Goal: Transaction & Acquisition: Purchase product/service

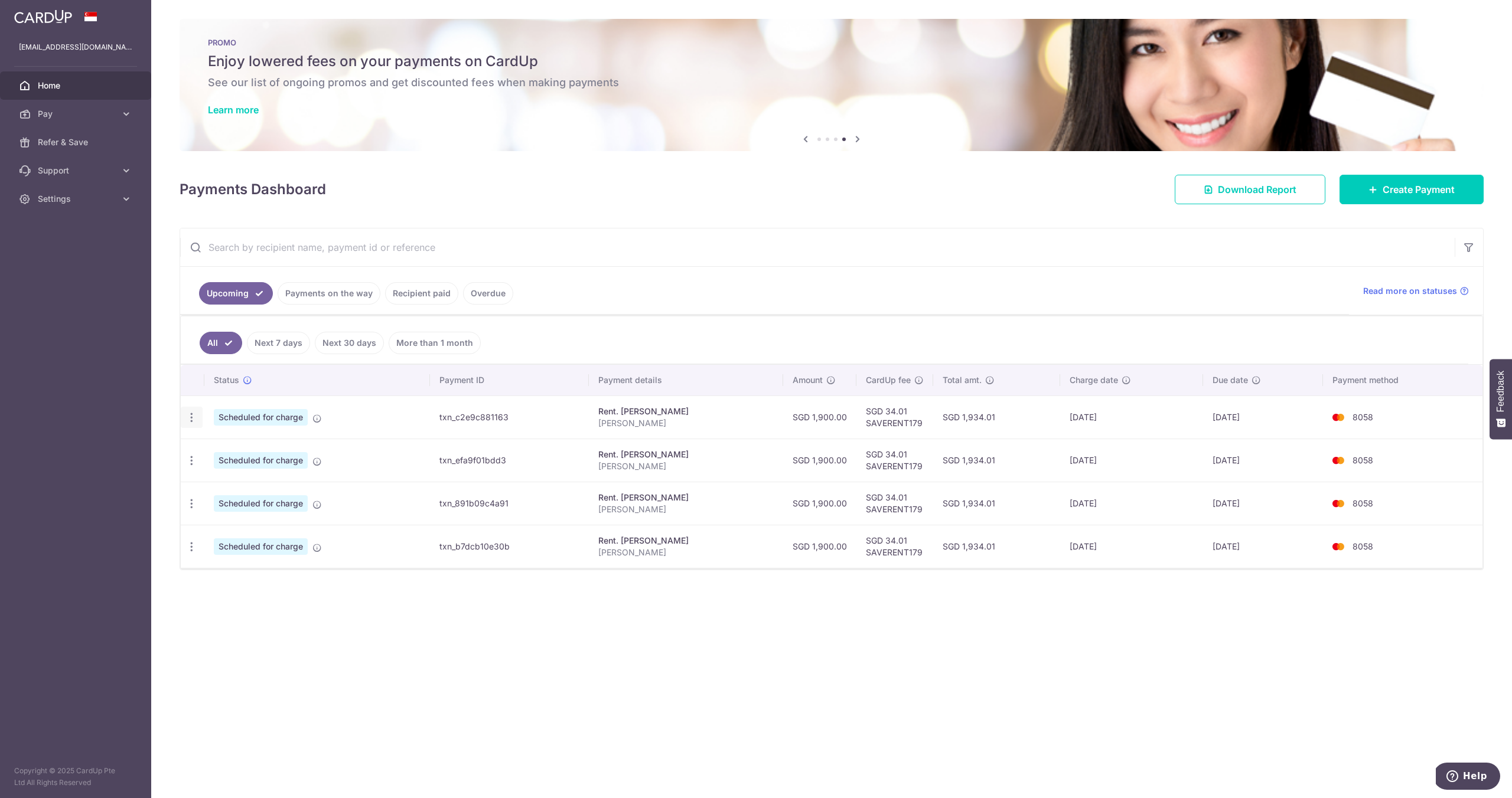
click at [190, 423] on icon "button" at bounding box center [192, 418] width 12 height 12
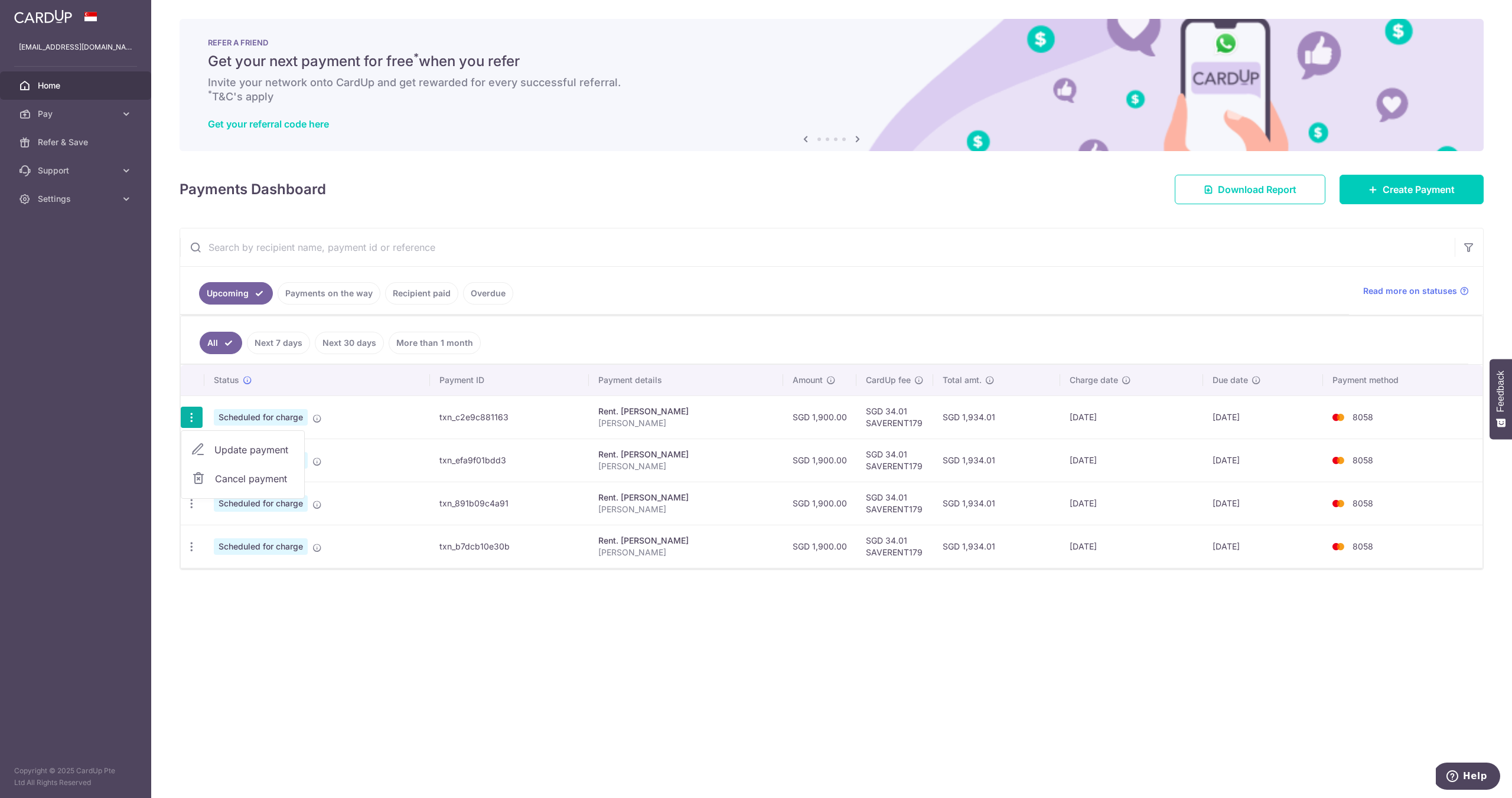
click at [225, 444] on span "Update payment" at bounding box center [255, 449] width 81 height 14
radio input "true"
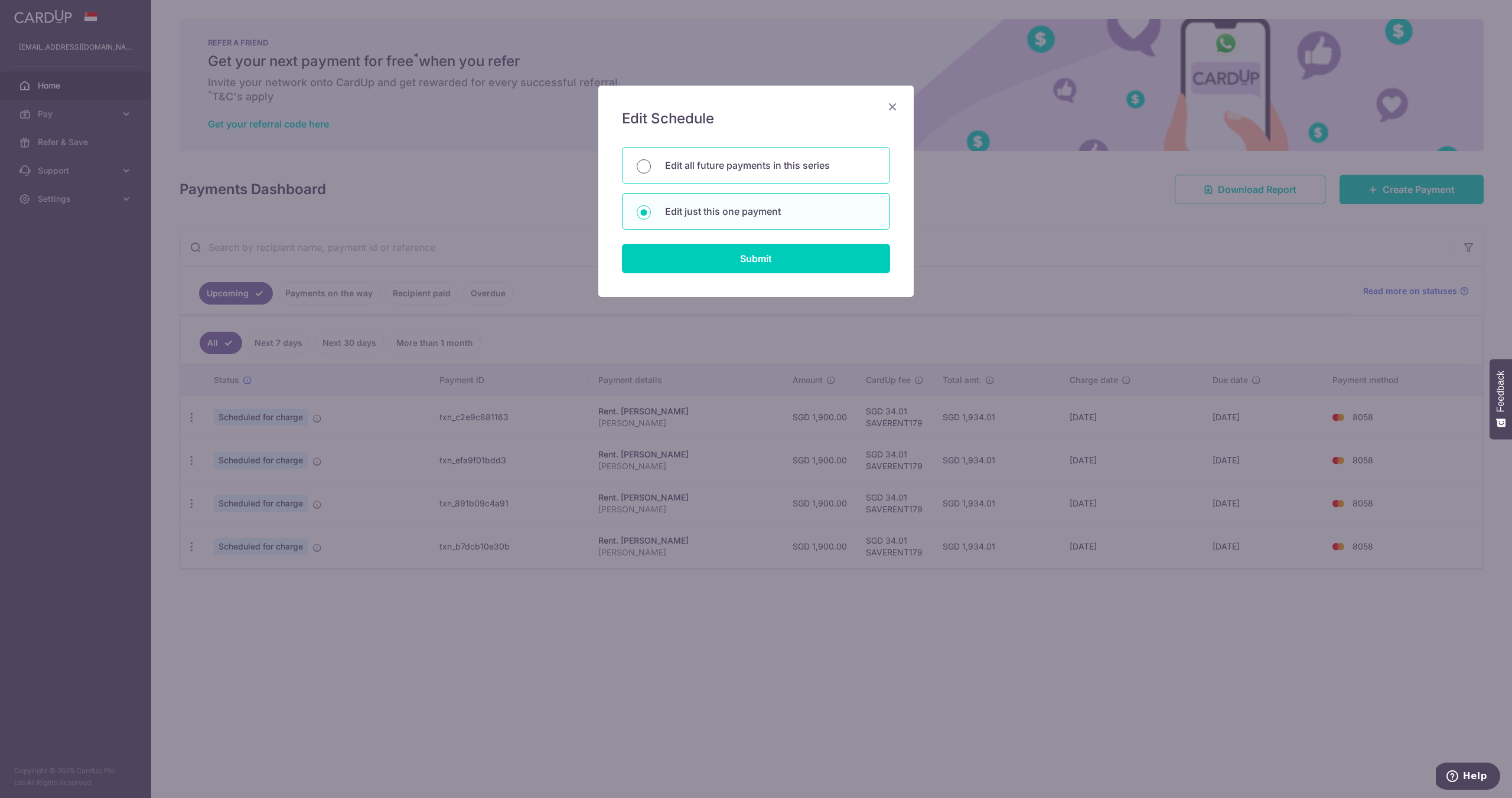
click at [637, 167] on input "Edit all future payments in this series" at bounding box center [643, 166] width 14 height 14
radio input "true"
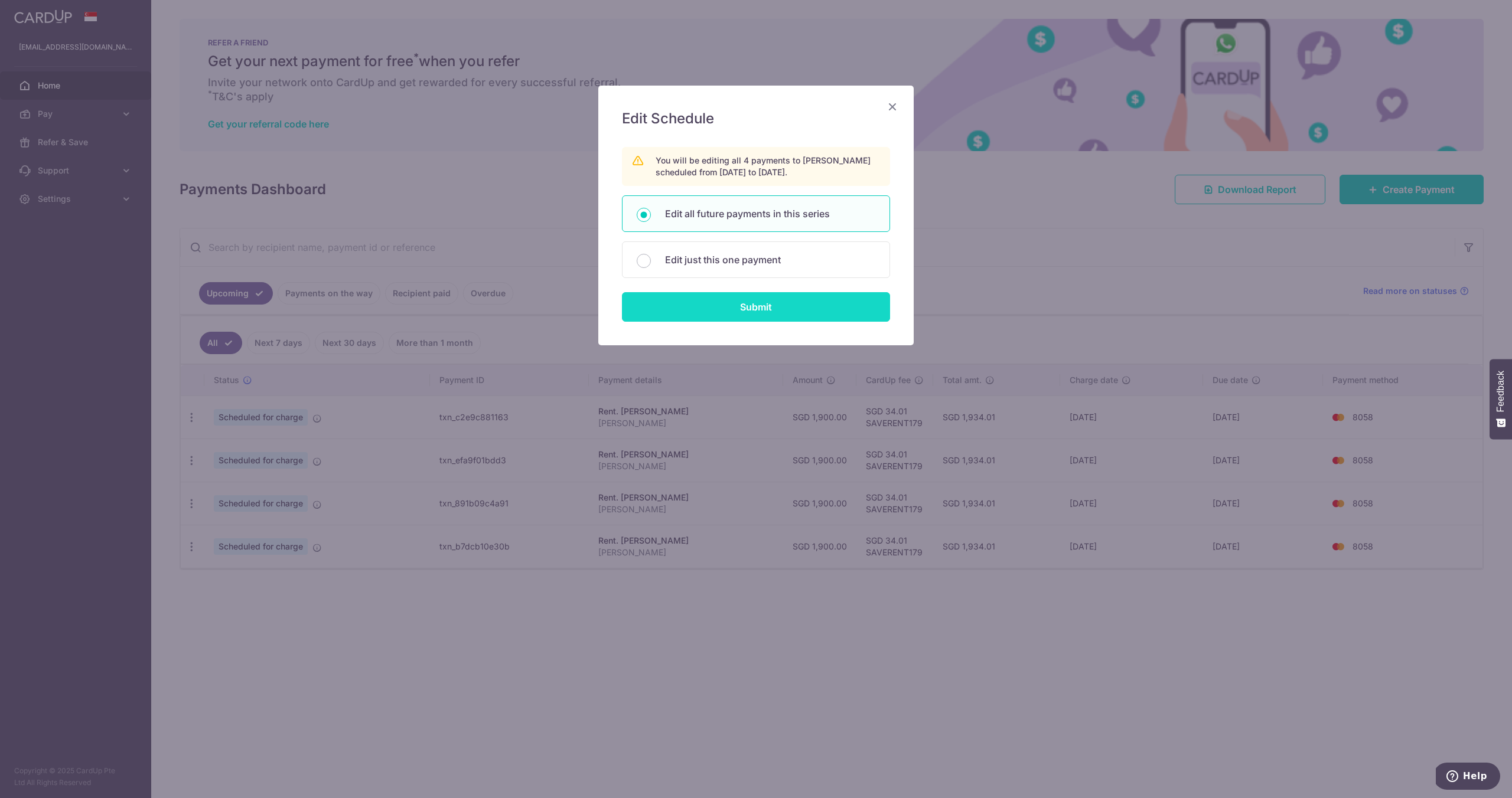
click at [743, 302] on input "Submit" at bounding box center [755, 307] width 268 height 29
radio input "true"
type input "1,900.00"
type input "CHEN MIN"
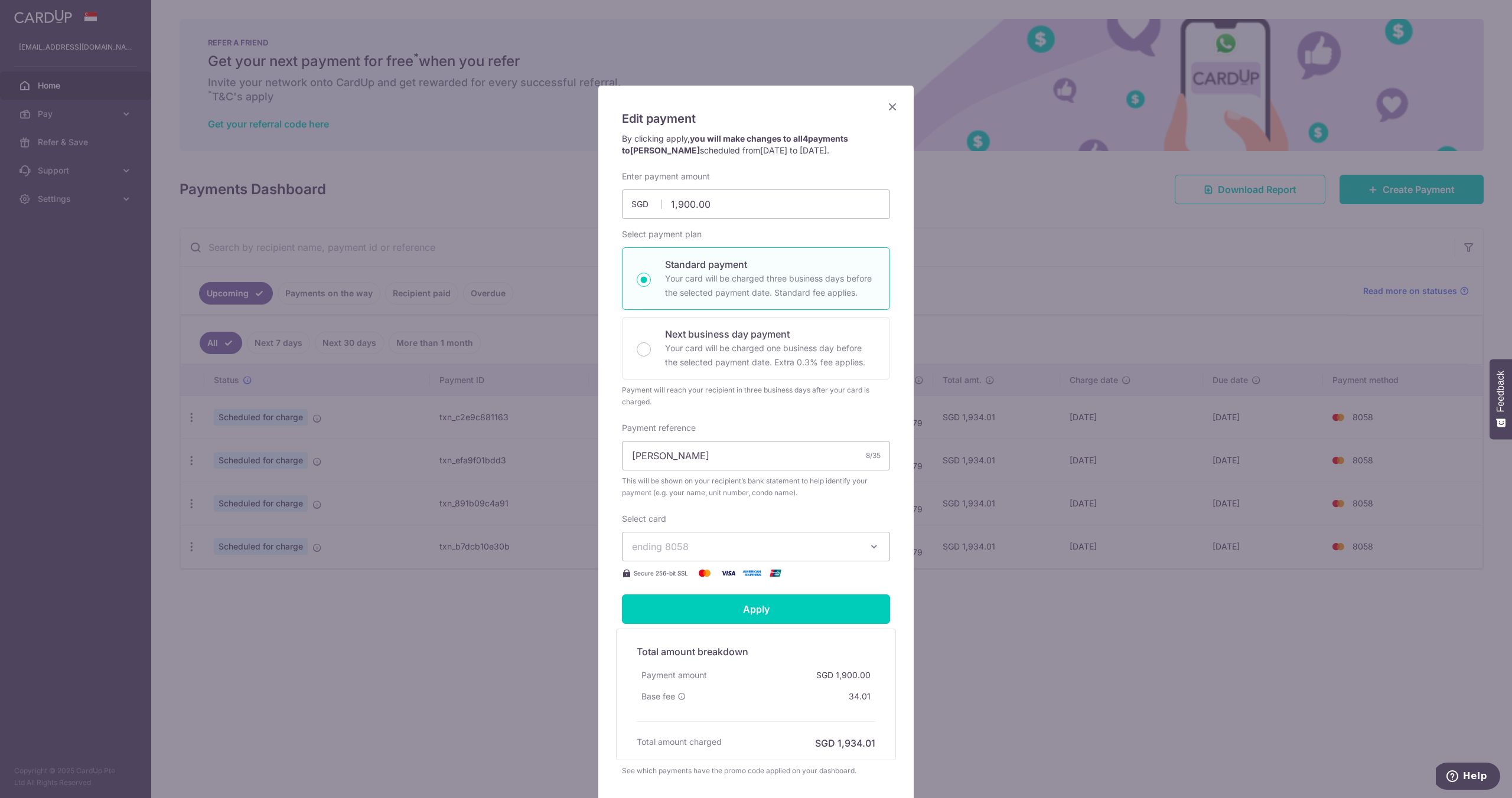
scroll to position [59, 0]
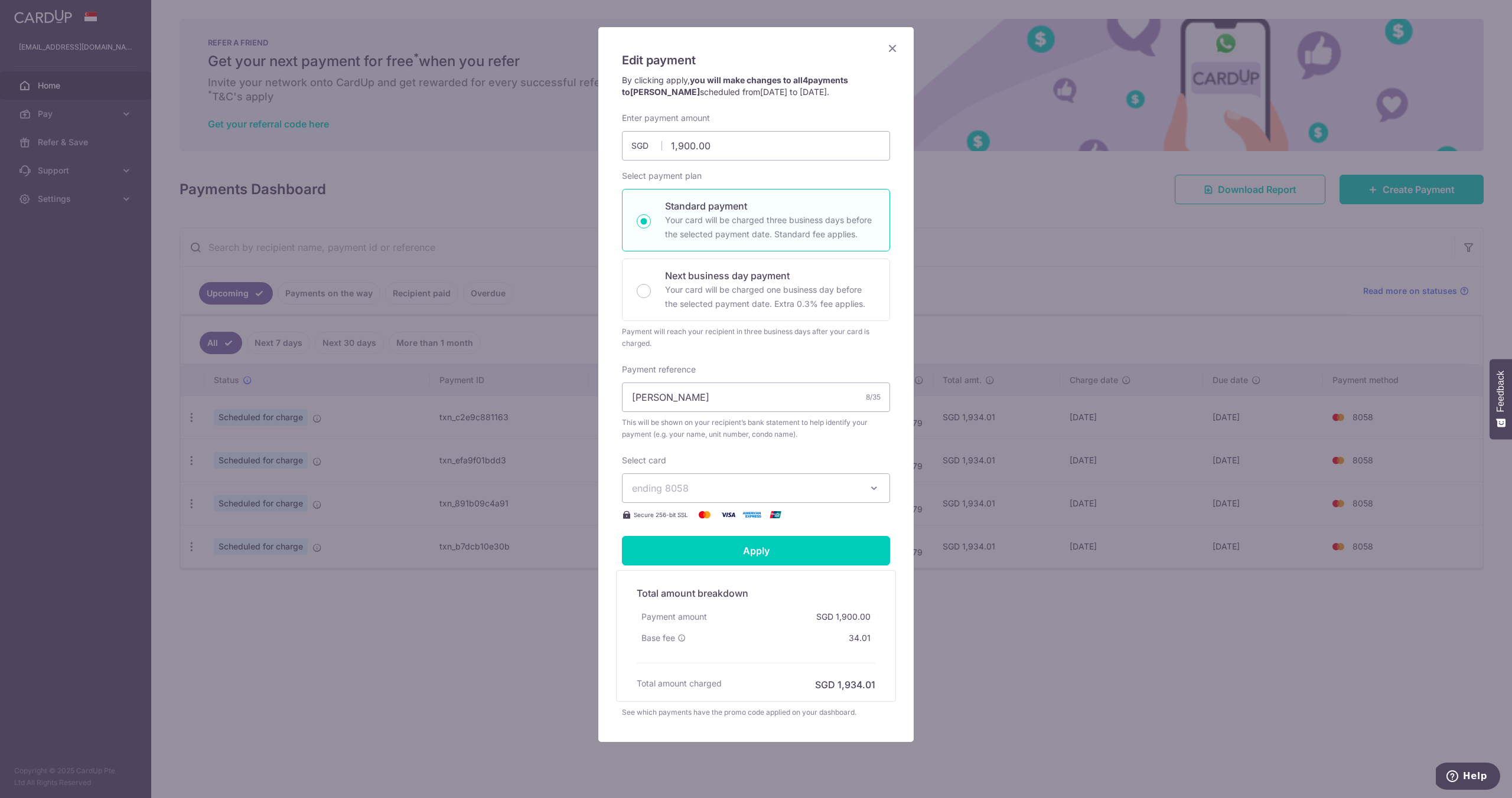
click at [680, 480] on button "ending 8058" at bounding box center [755, 488] width 268 height 29
click at [744, 457] on div "Select card ending 8058 **** 2993 **** 8058 Secure 256-bit SSL" at bounding box center [755, 488] width 268 height 67
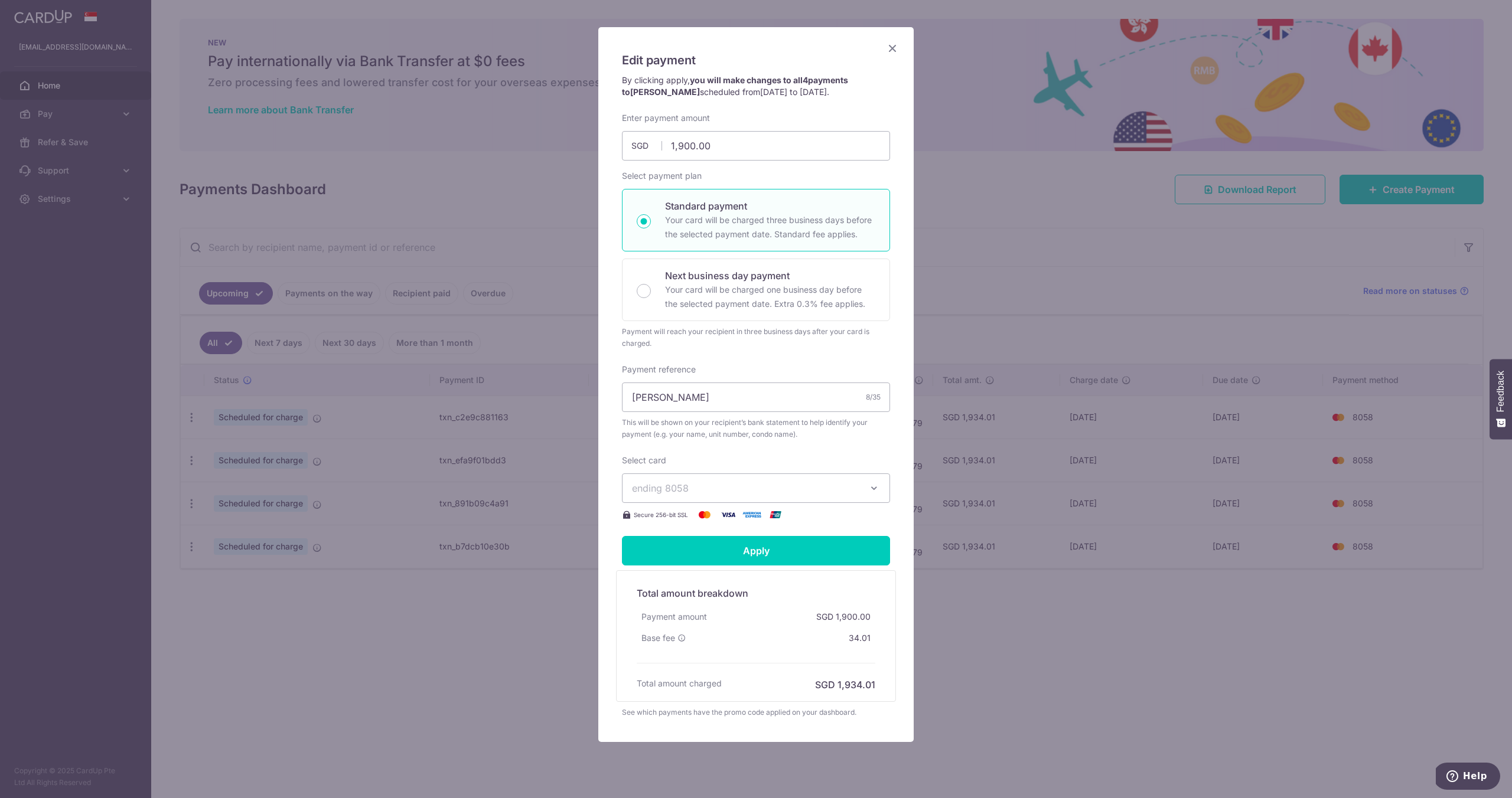
scroll to position [88, 0]
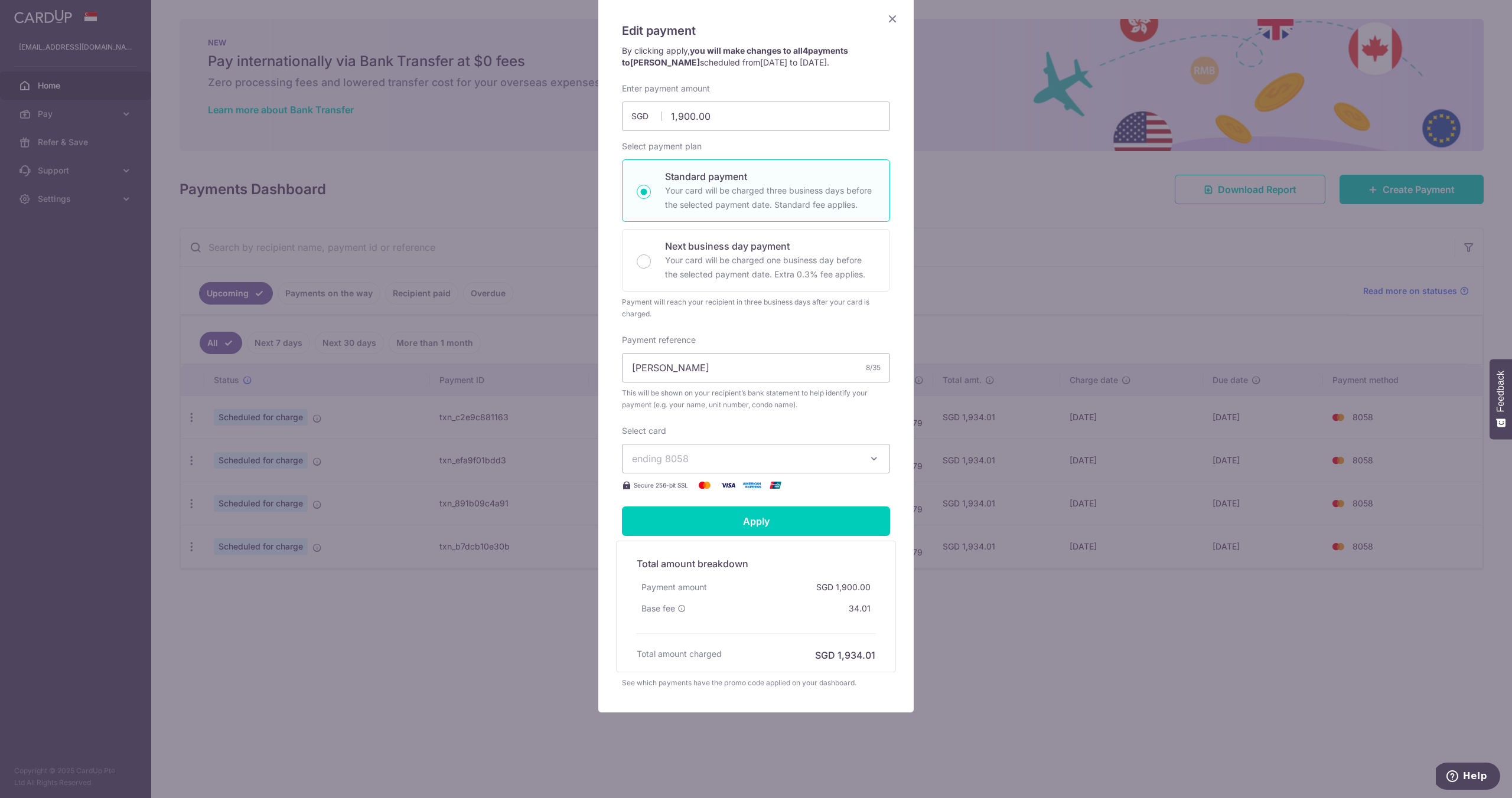
click at [898, 17] on icon "Close" at bounding box center [892, 18] width 14 height 15
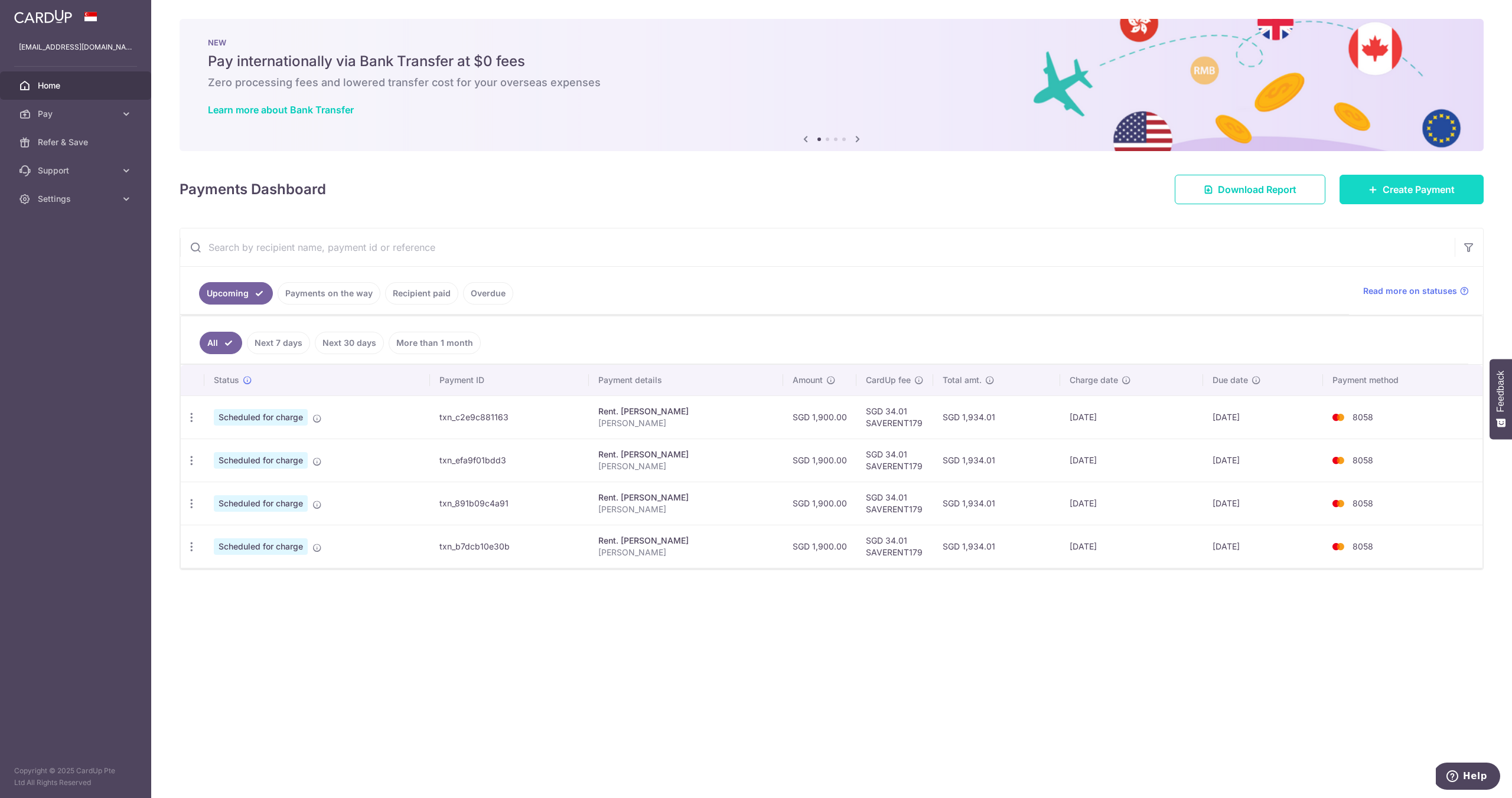
click at [1387, 192] on span "Create Payment" at bounding box center [1419, 189] width 72 height 14
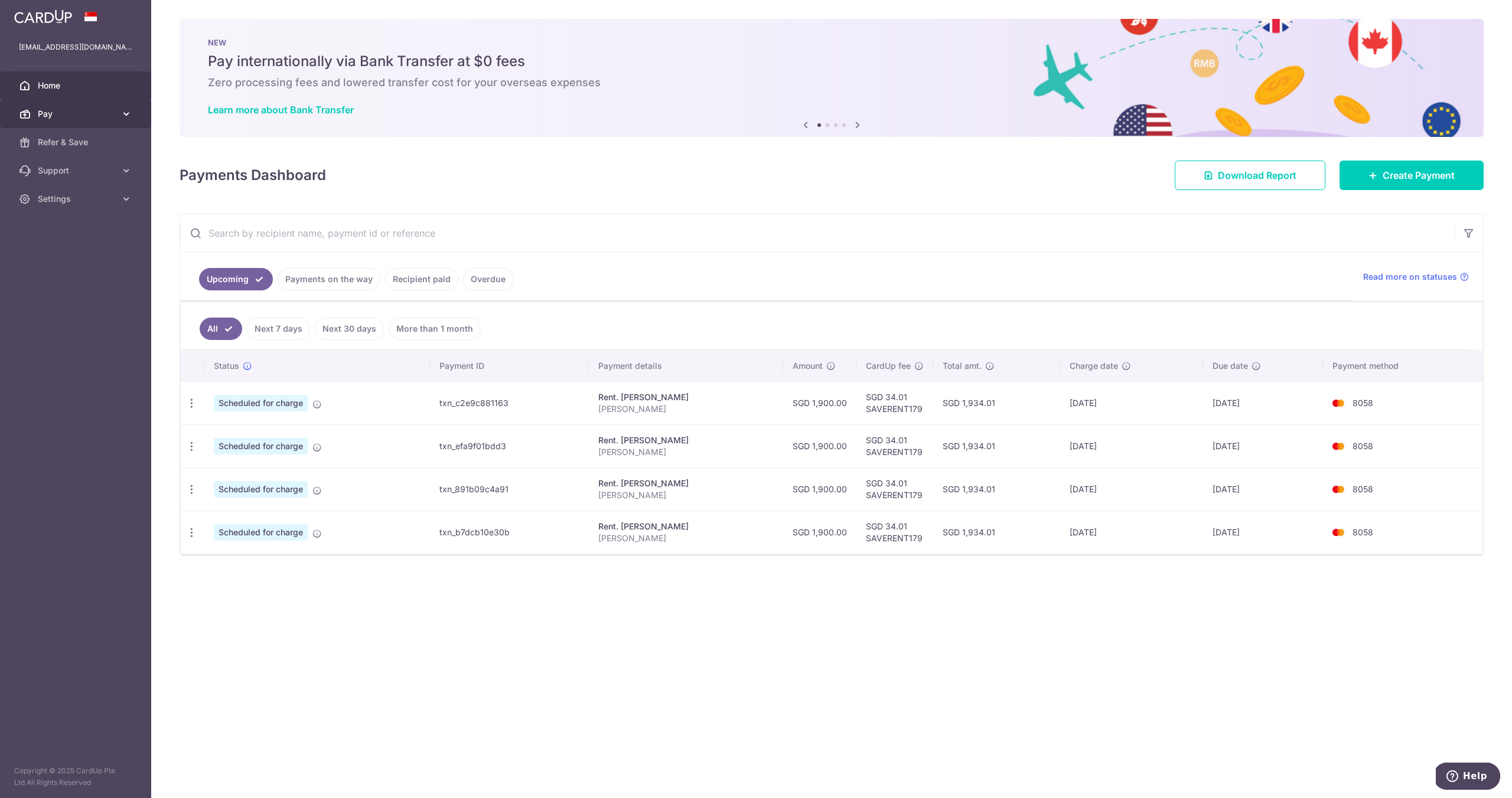
click at [79, 111] on span "Pay" at bounding box center [77, 114] width 78 height 12
click at [79, 150] on link "Payments" at bounding box center [76, 142] width 151 height 28
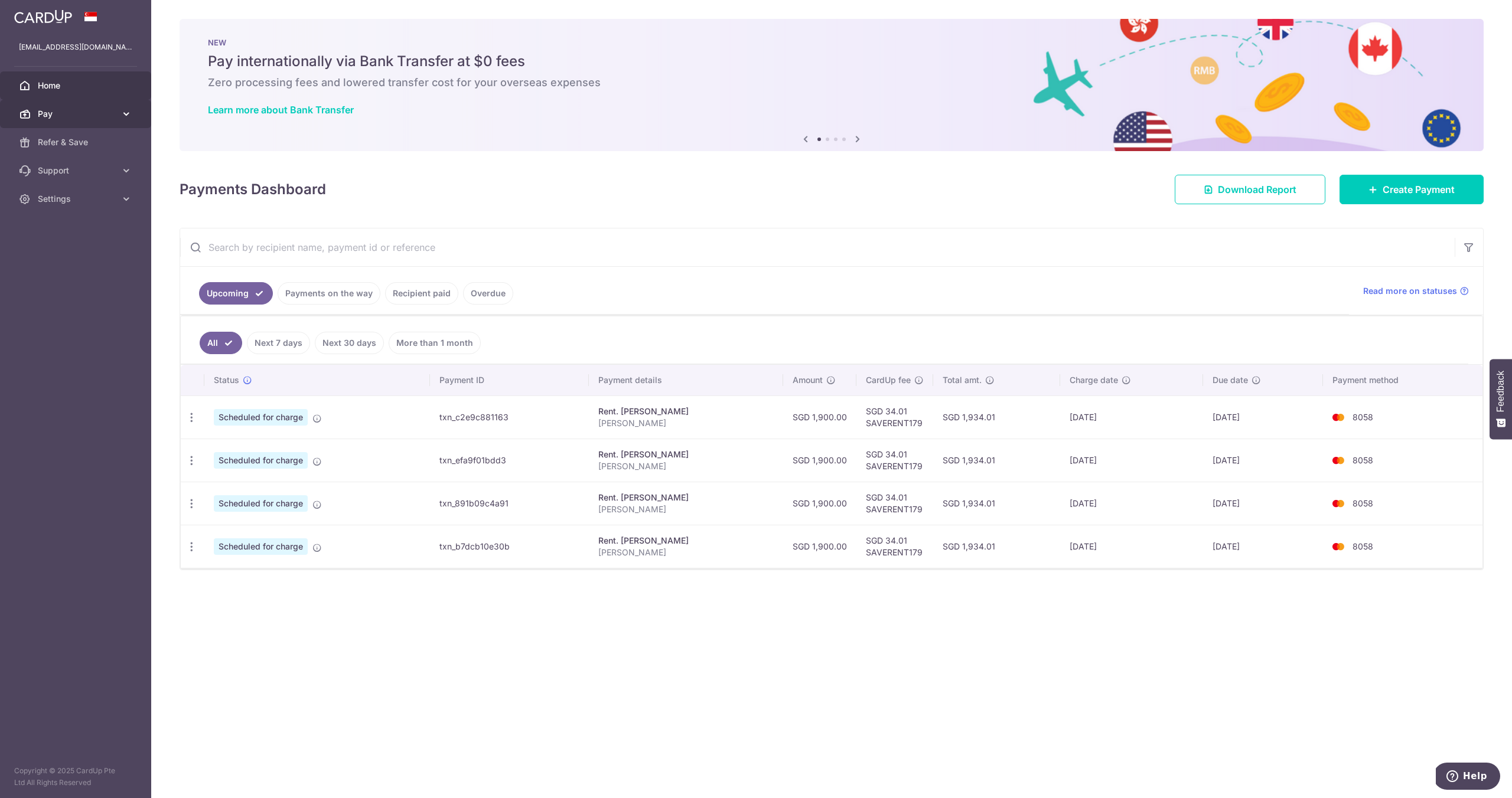
click at [103, 114] on span "Pay" at bounding box center [77, 114] width 78 height 12
click at [79, 200] on span "Cards" at bounding box center [77, 198] width 78 height 12
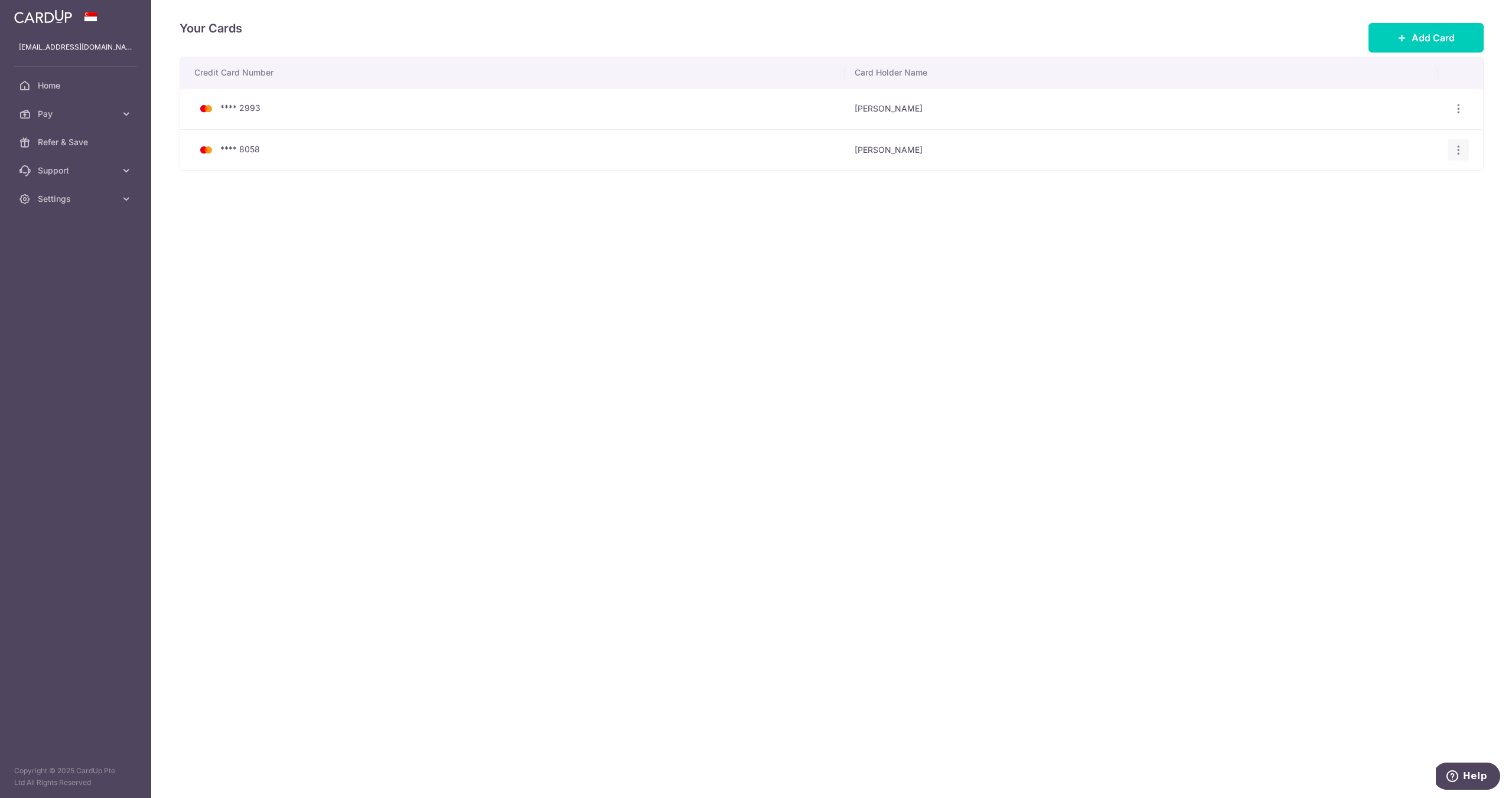
click at [1452, 149] on icon "button" at bounding box center [1458, 150] width 12 height 12
click at [1409, 209] on span "Delete" at bounding box center [1419, 211] width 81 height 14
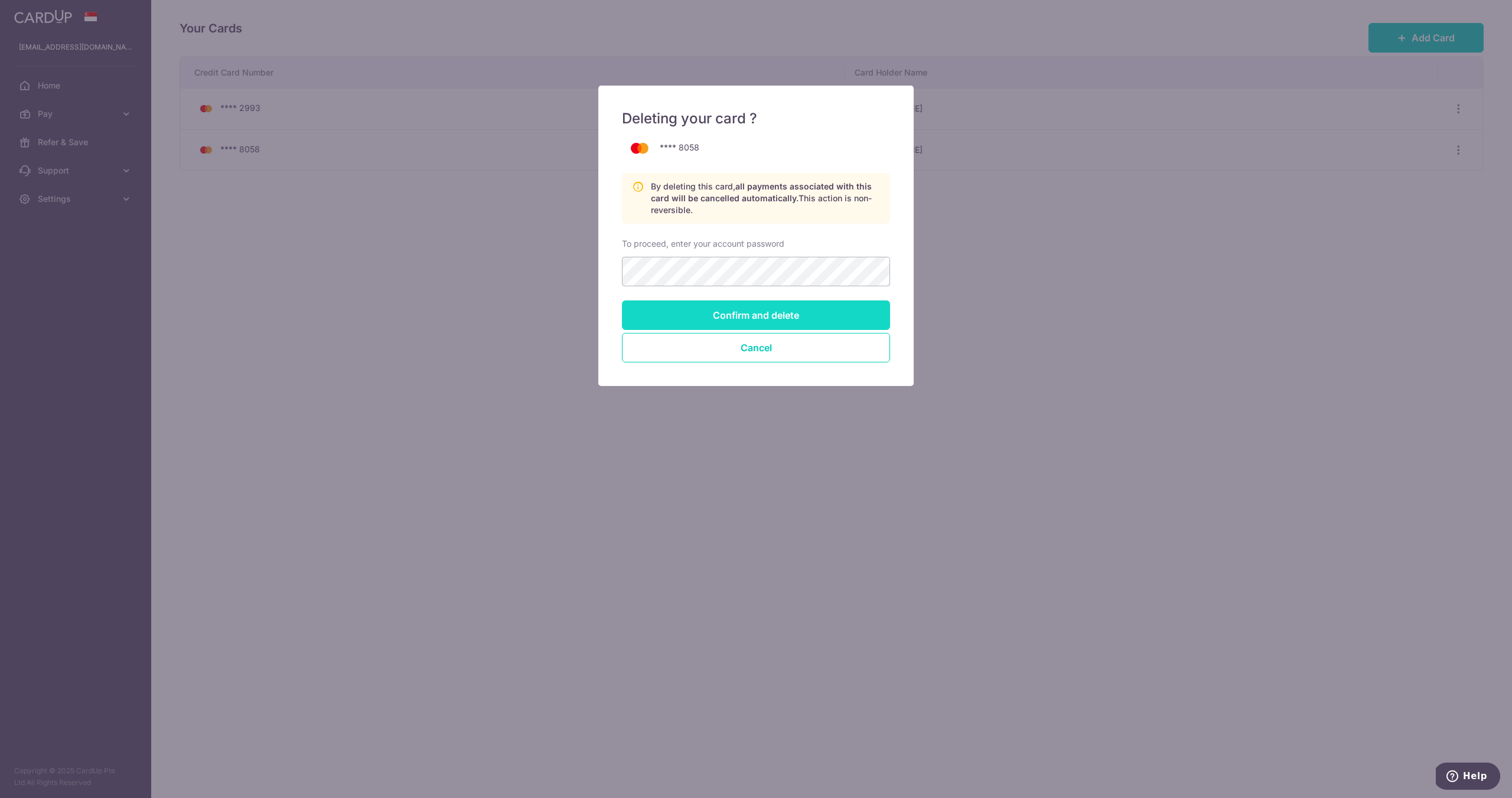
click at [771, 323] on input "Confirm and delete" at bounding box center [755, 315] width 268 height 29
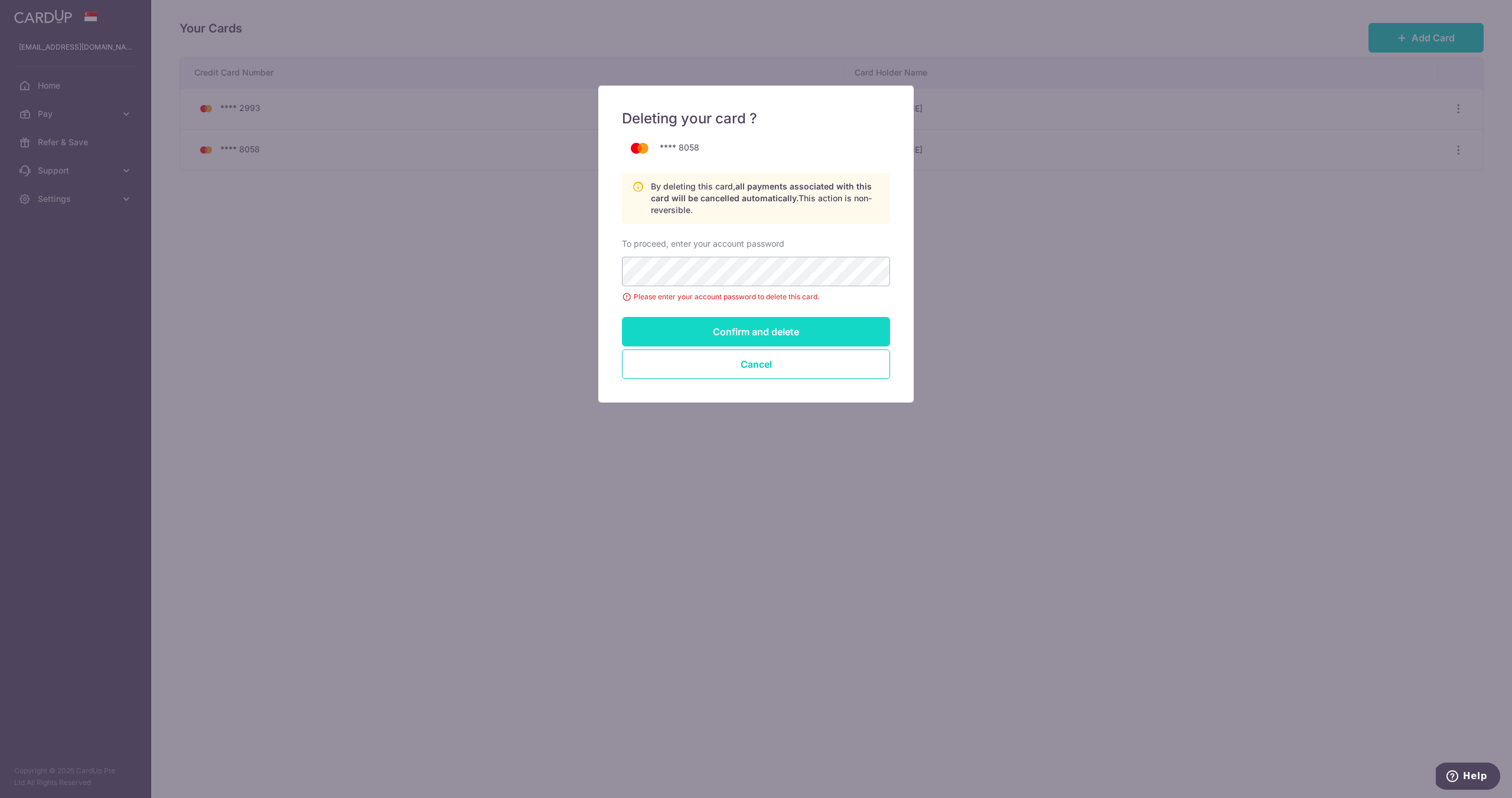
click at [789, 328] on input "Confirm and delete" at bounding box center [755, 332] width 268 height 29
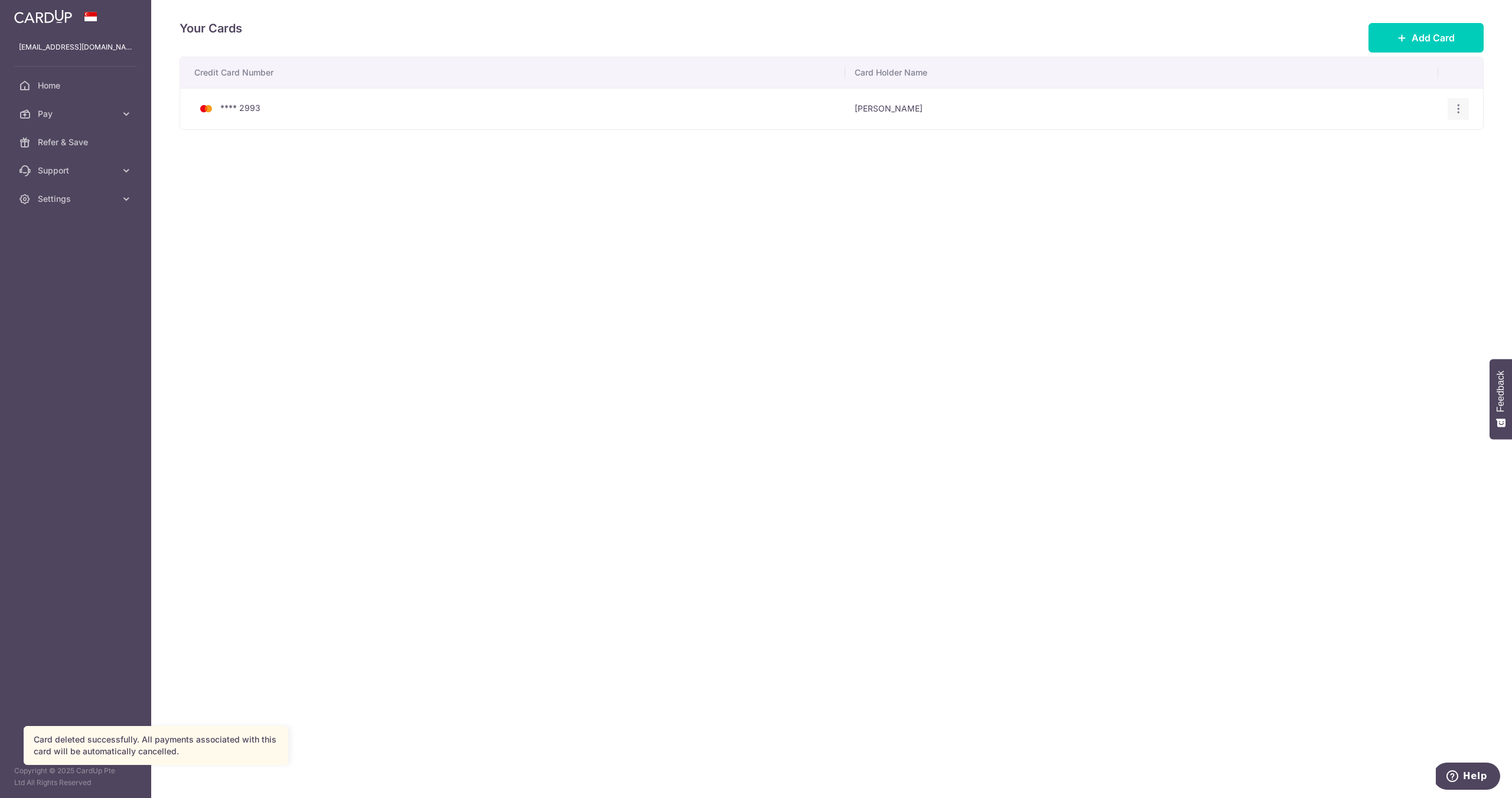
click at [1453, 107] on icon "button" at bounding box center [1458, 109] width 12 height 12
click at [1395, 170] on span "Delete" at bounding box center [1419, 170] width 81 height 14
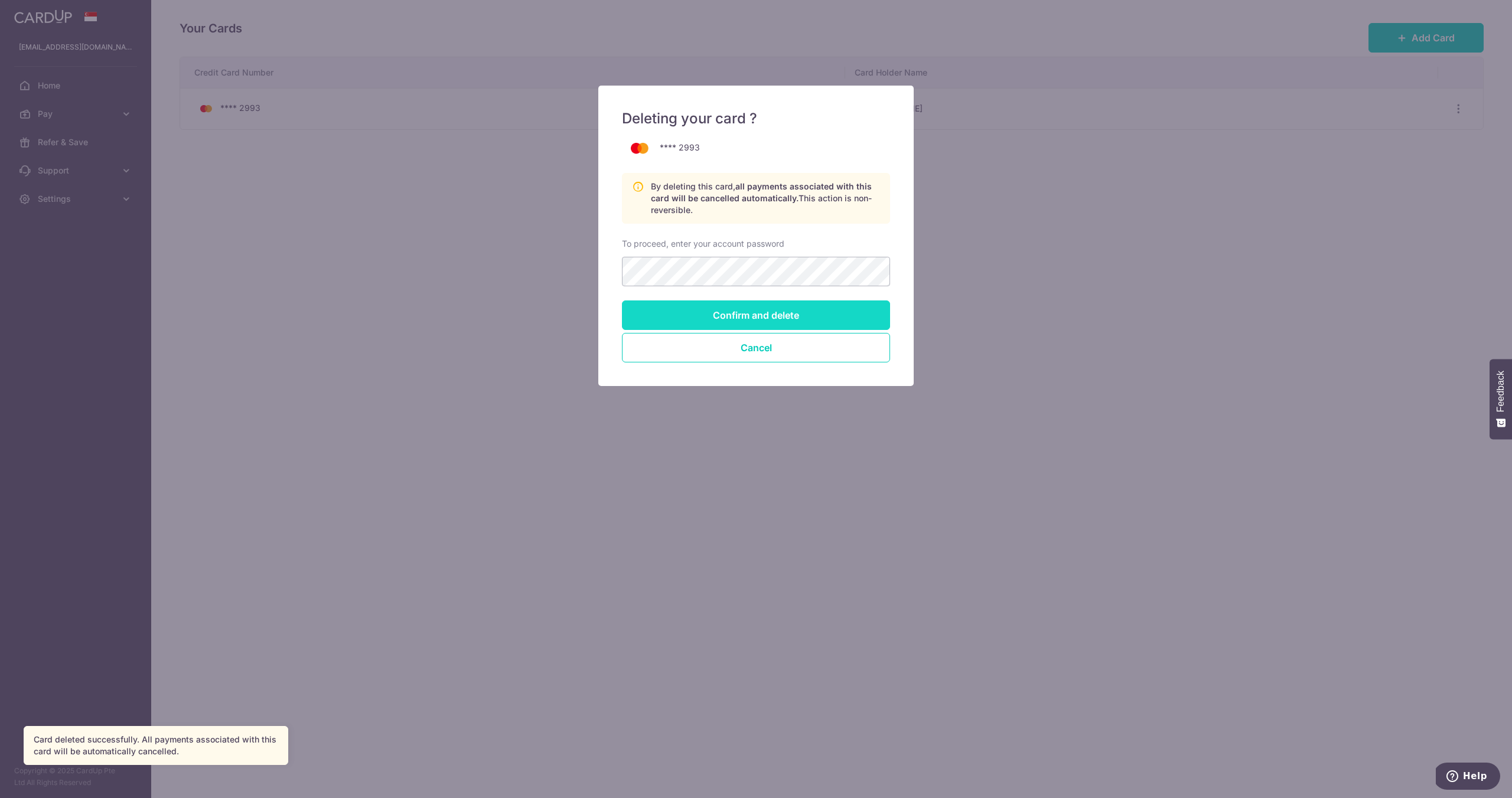
click at [747, 313] on input "Confirm and delete" at bounding box center [755, 315] width 268 height 29
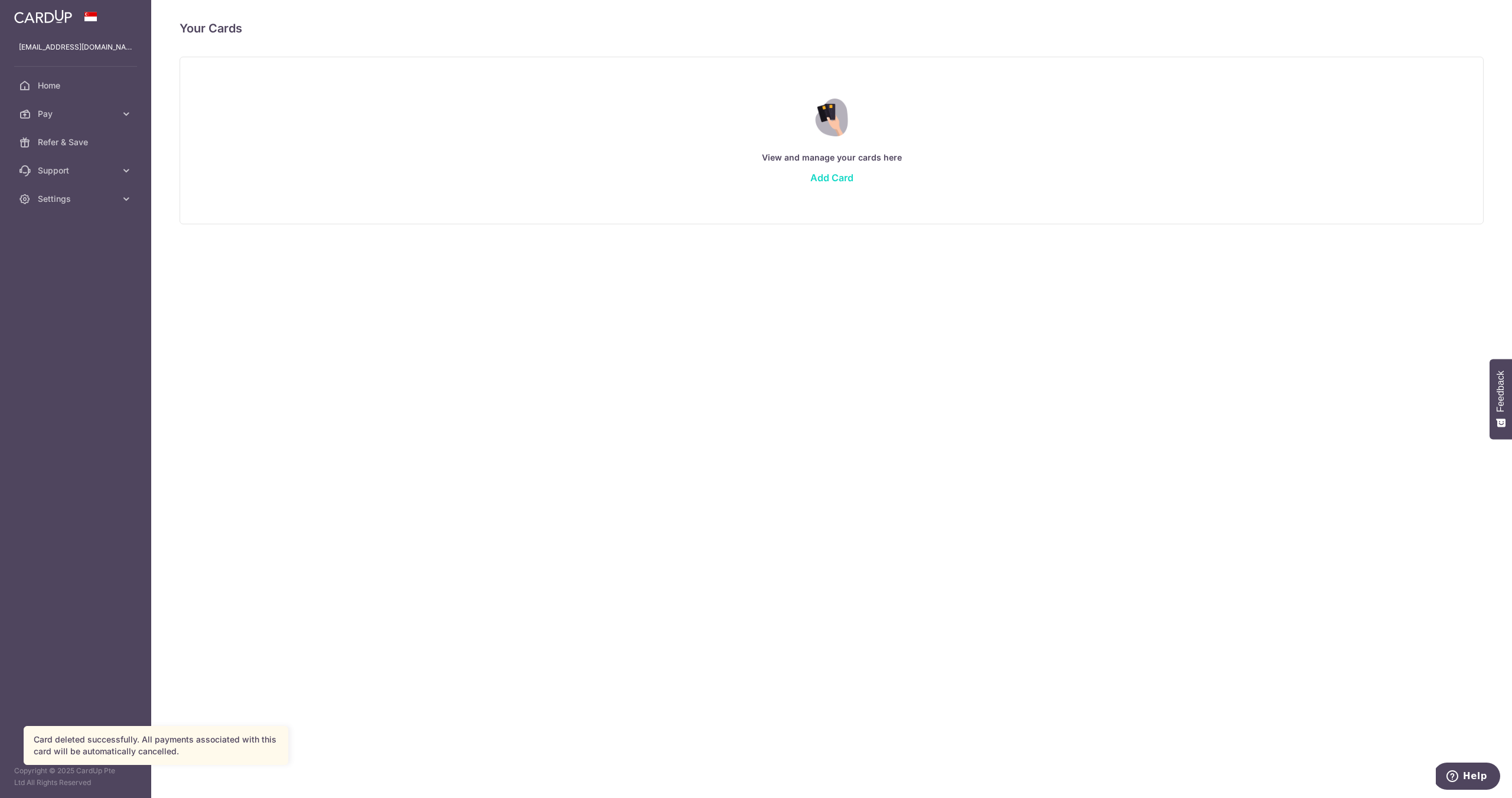
click at [830, 180] on link "Add Card" at bounding box center [832, 177] width 43 height 12
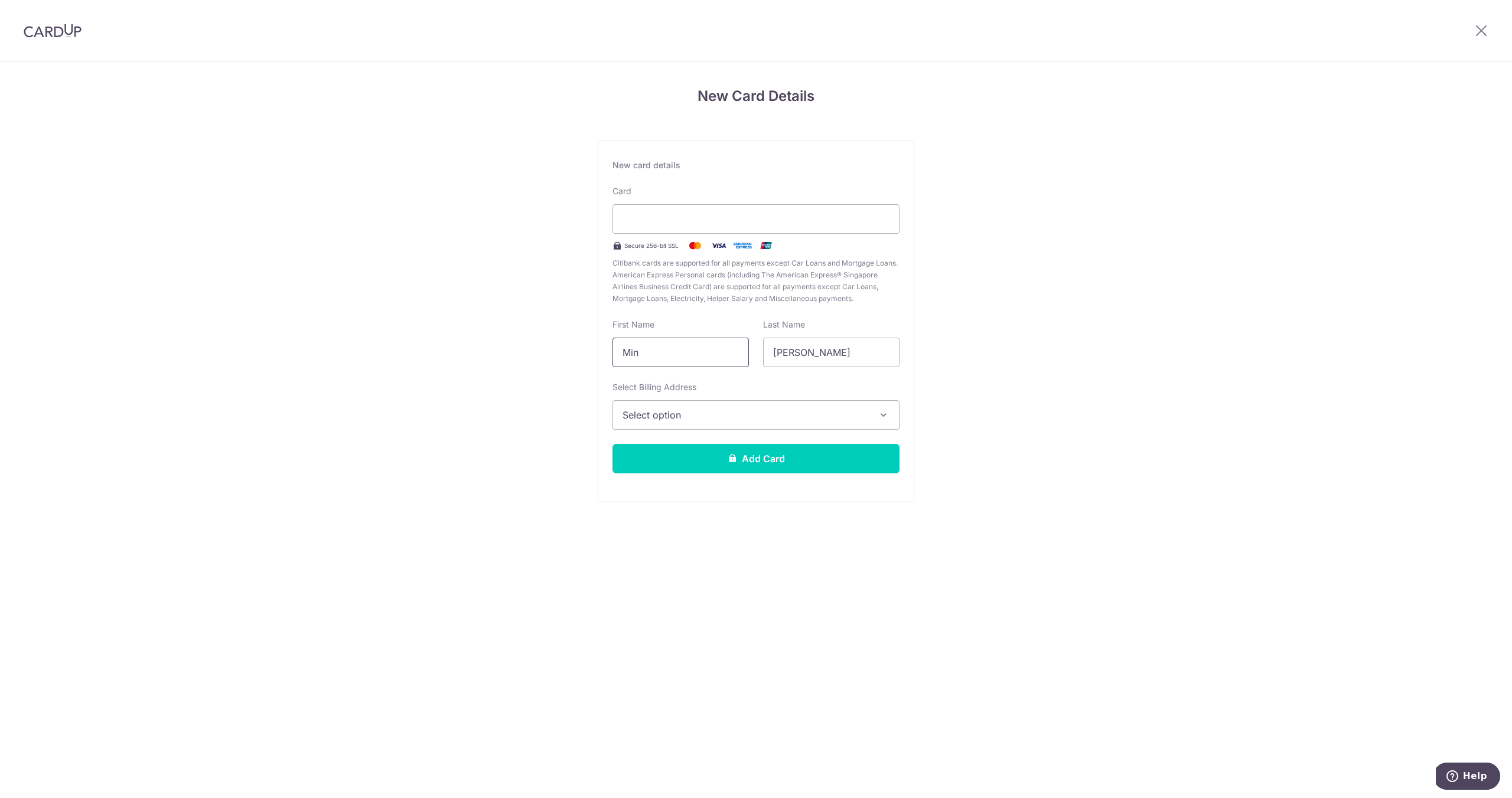
click at [703, 350] on input "Min" at bounding box center [680, 352] width 136 height 29
click at [786, 409] on span "Select option" at bounding box center [745, 415] width 245 height 14
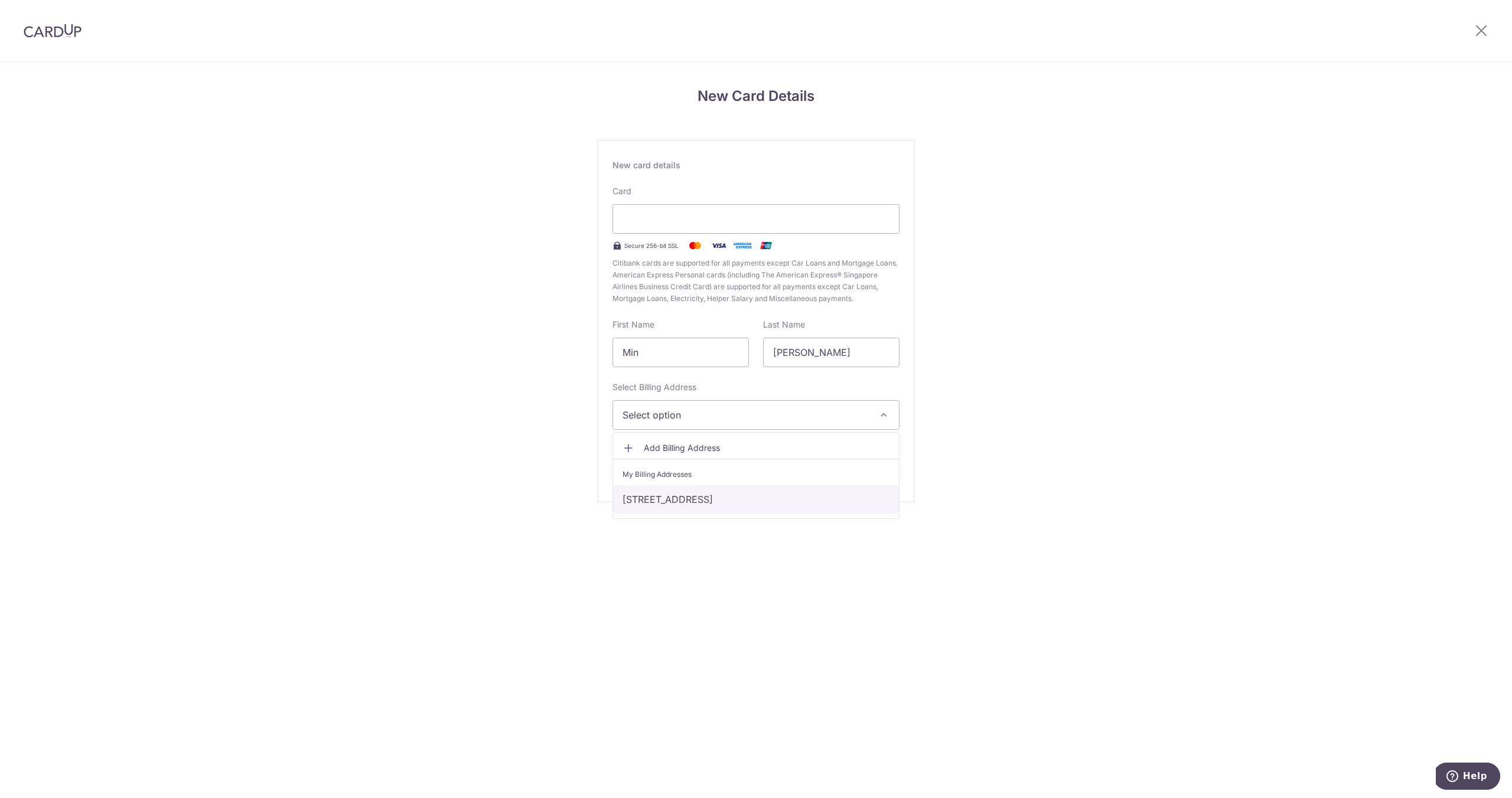
click at [702, 499] on link "1C Cantonment Road, 41-27, Singapore, Singapore-085301" at bounding box center [756, 499] width 286 height 28
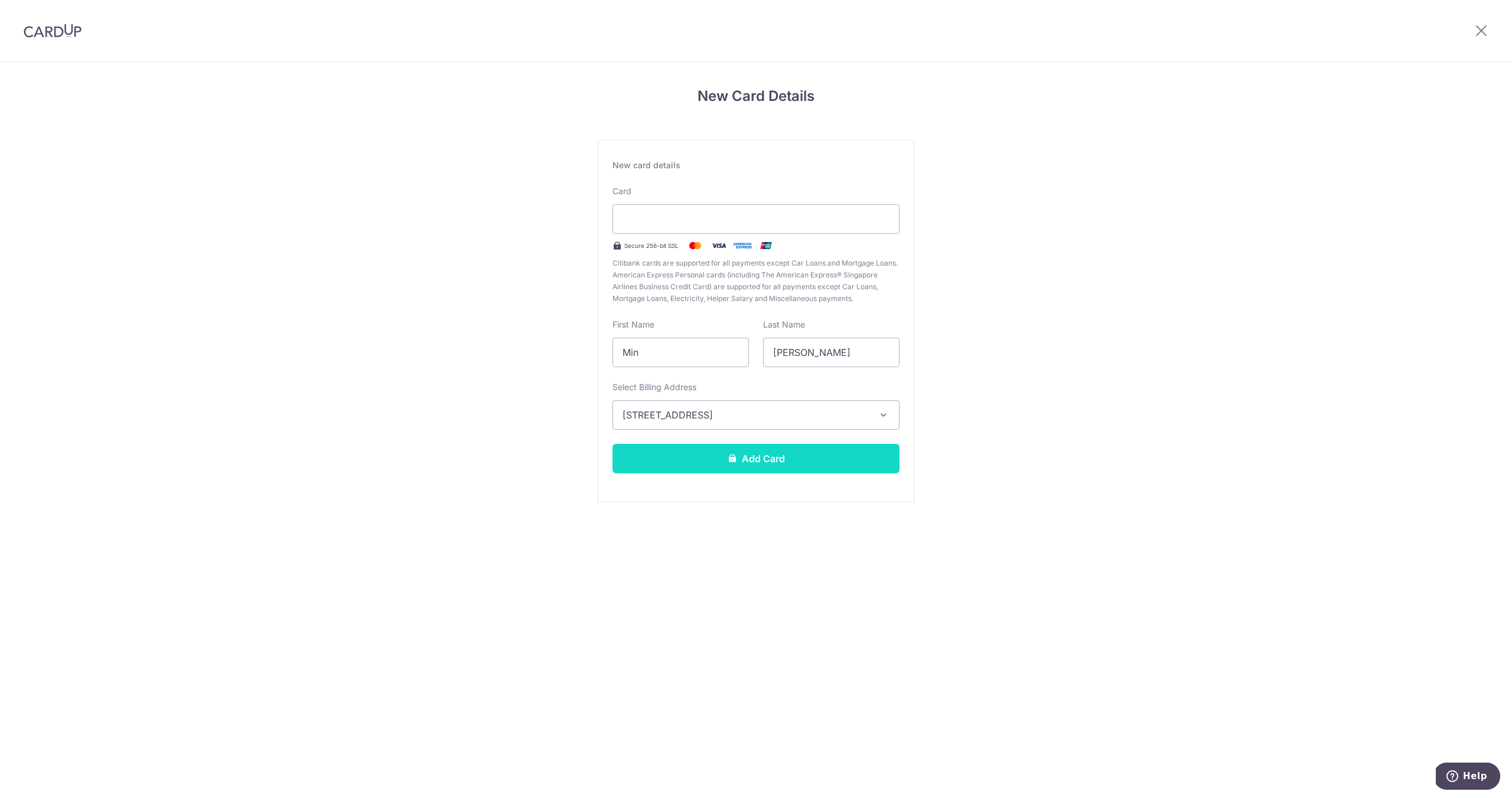
click at [765, 465] on button "Add Card" at bounding box center [756, 459] width 287 height 29
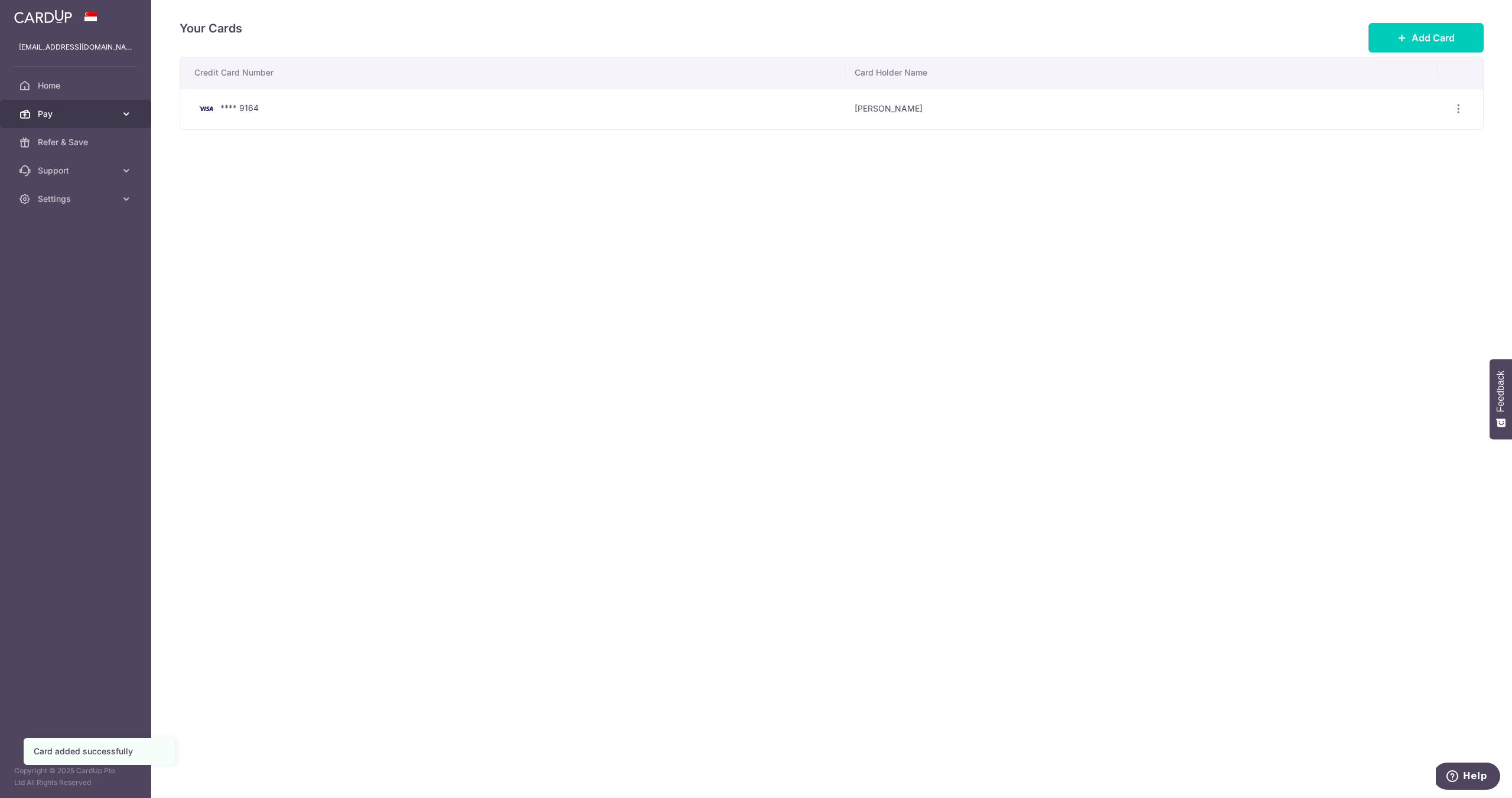
click at [71, 108] on span "Pay" at bounding box center [77, 114] width 78 height 12
click at [60, 139] on span "Payments" at bounding box center [77, 142] width 78 height 12
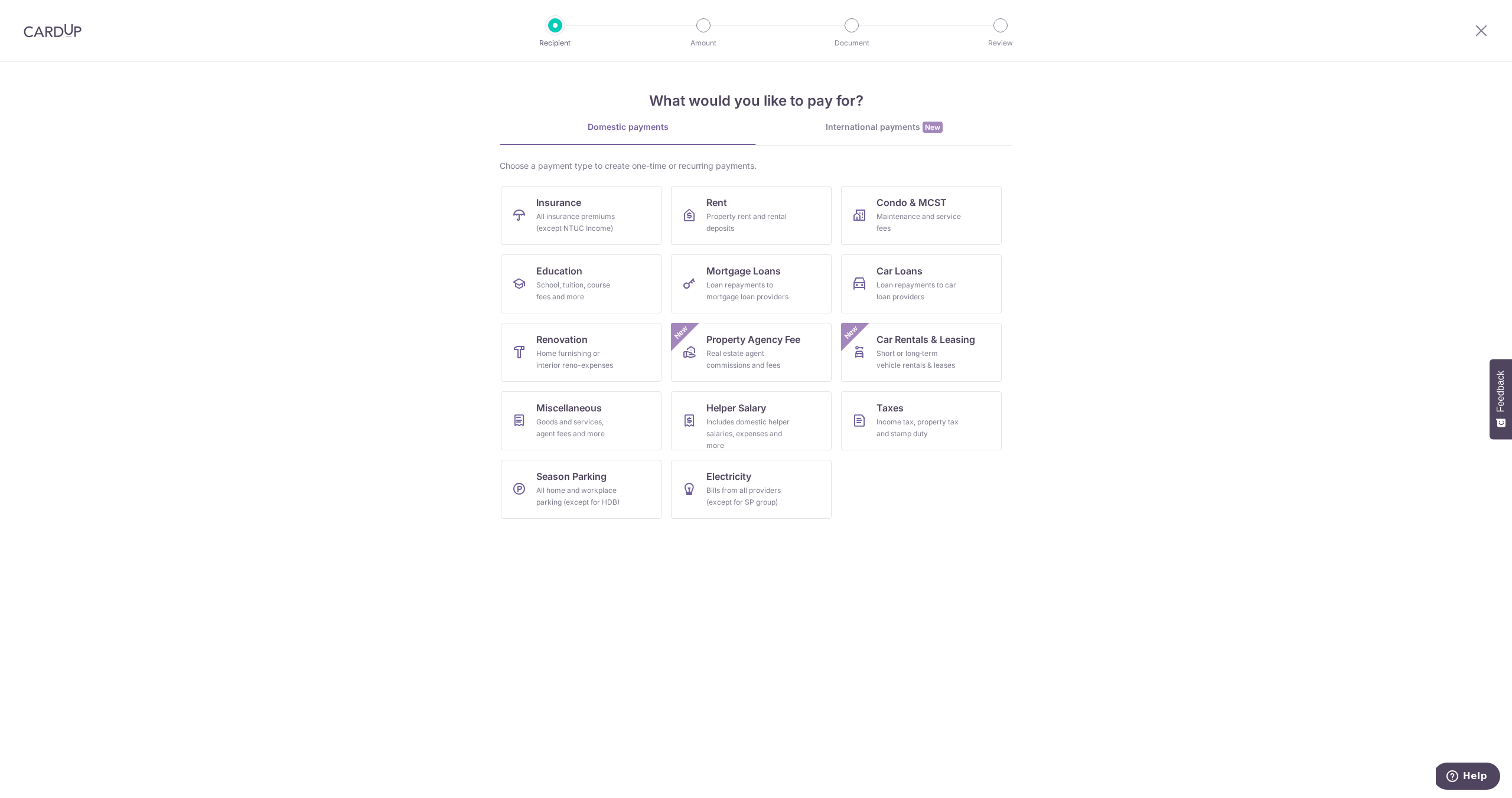
click at [35, 23] on div at bounding box center [53, 31] width 105 height 62
click at [43, 33] on img at bounding box center [53, 31] width 58 height 14
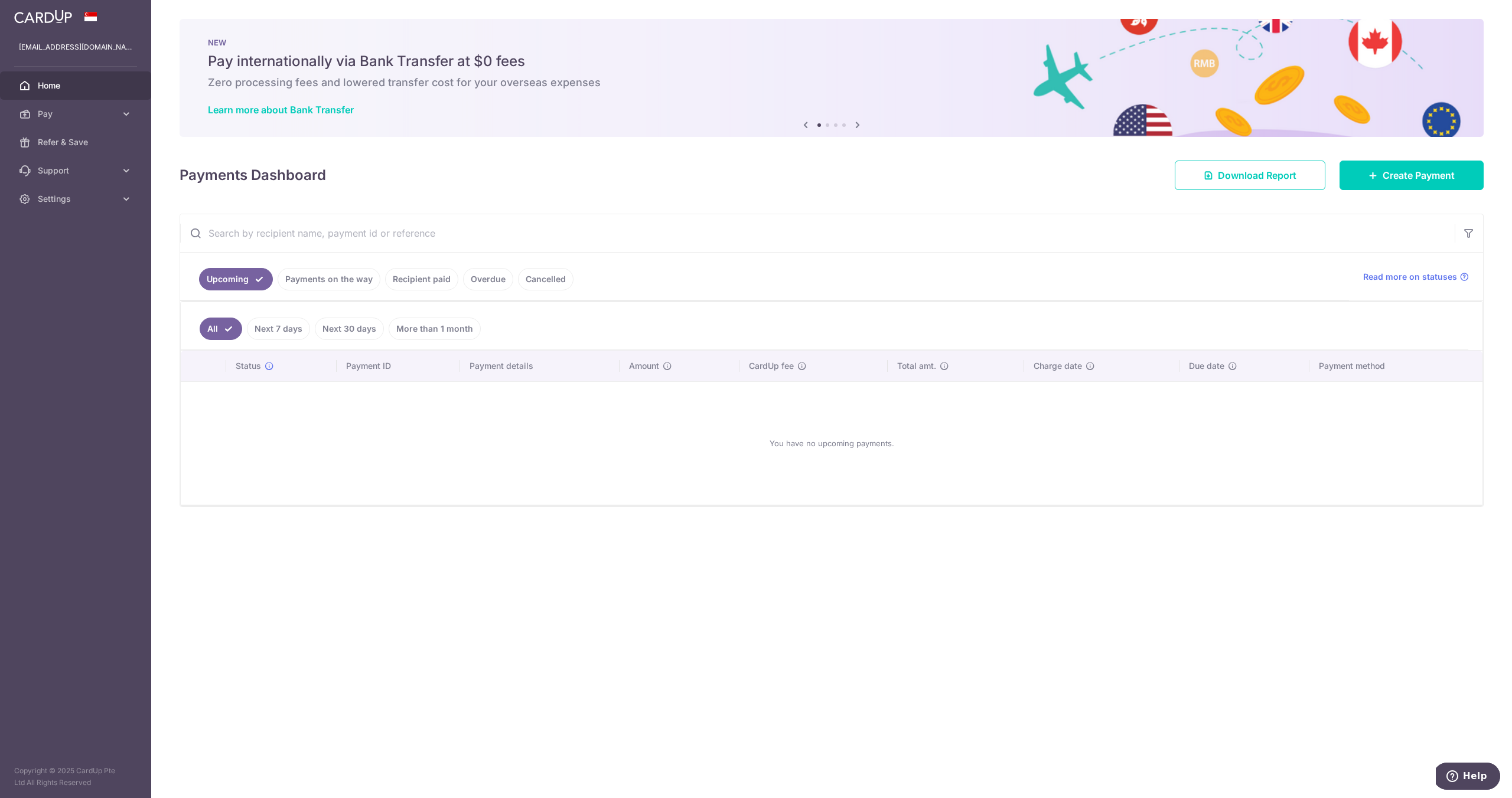
click at [299, 336] on link "Next 7 days" at bounding box center [278, 328] width 63 height 23
click at [350, 322] on link "Next 30 days" at bounding box center [349, 328] width 69 height 23
click at [448, 325] on link "More than 1 month" at bounding box center [434, 328] width 92 height 23
click at [206, 327] on link "All" at bounding box center [213, 328] width 26 height 23
click at [299, 286] on link "Payments on the way" at bounding box center [329, 279] width 103 height 23
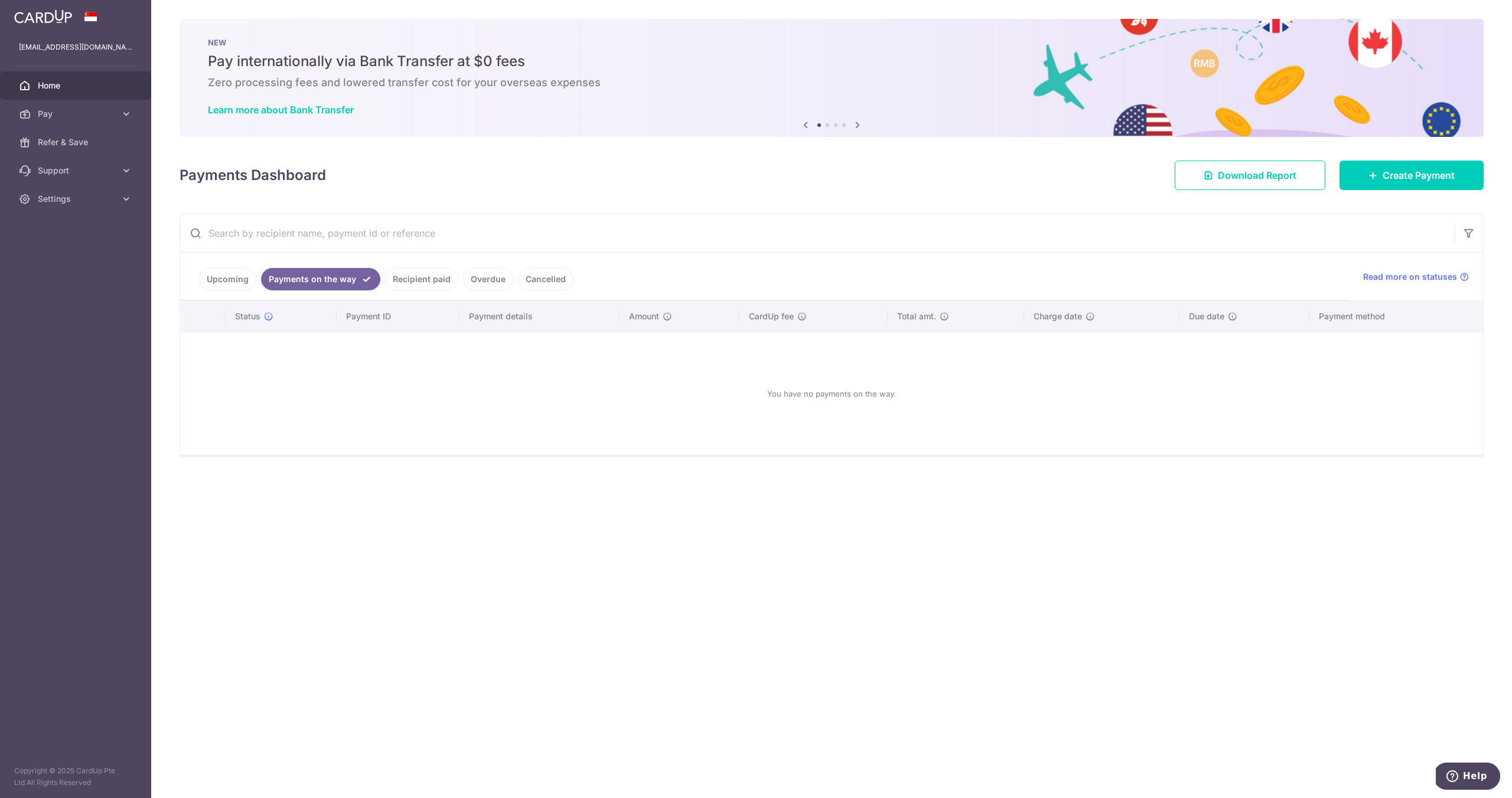
click at [410, 278] on link "Recipient paid" at bounding box center [422, 279] width 73 height 23
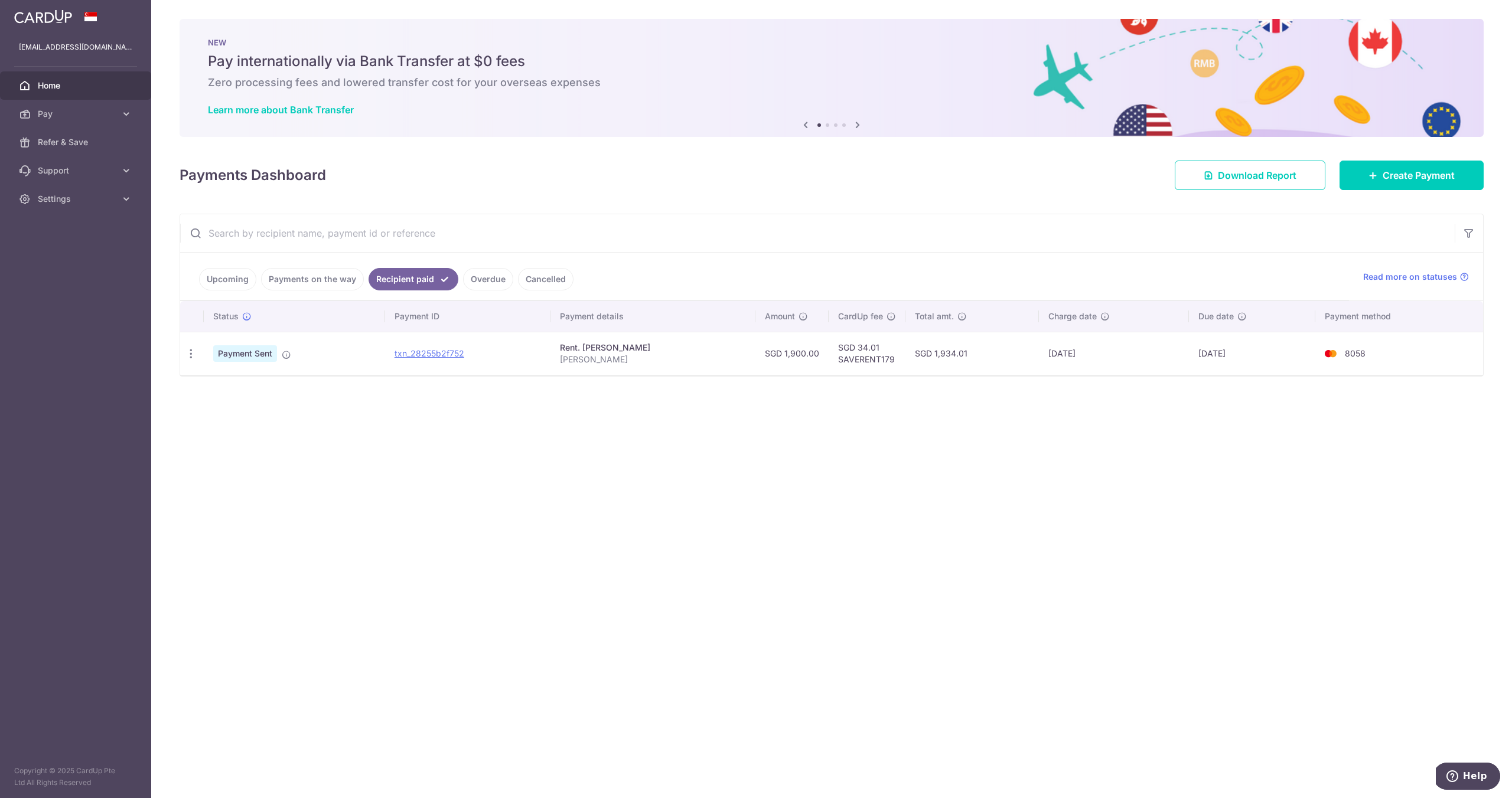
click at [477, 275] on link "Overdue" at bounding box center [488, 279] width 50 height 23
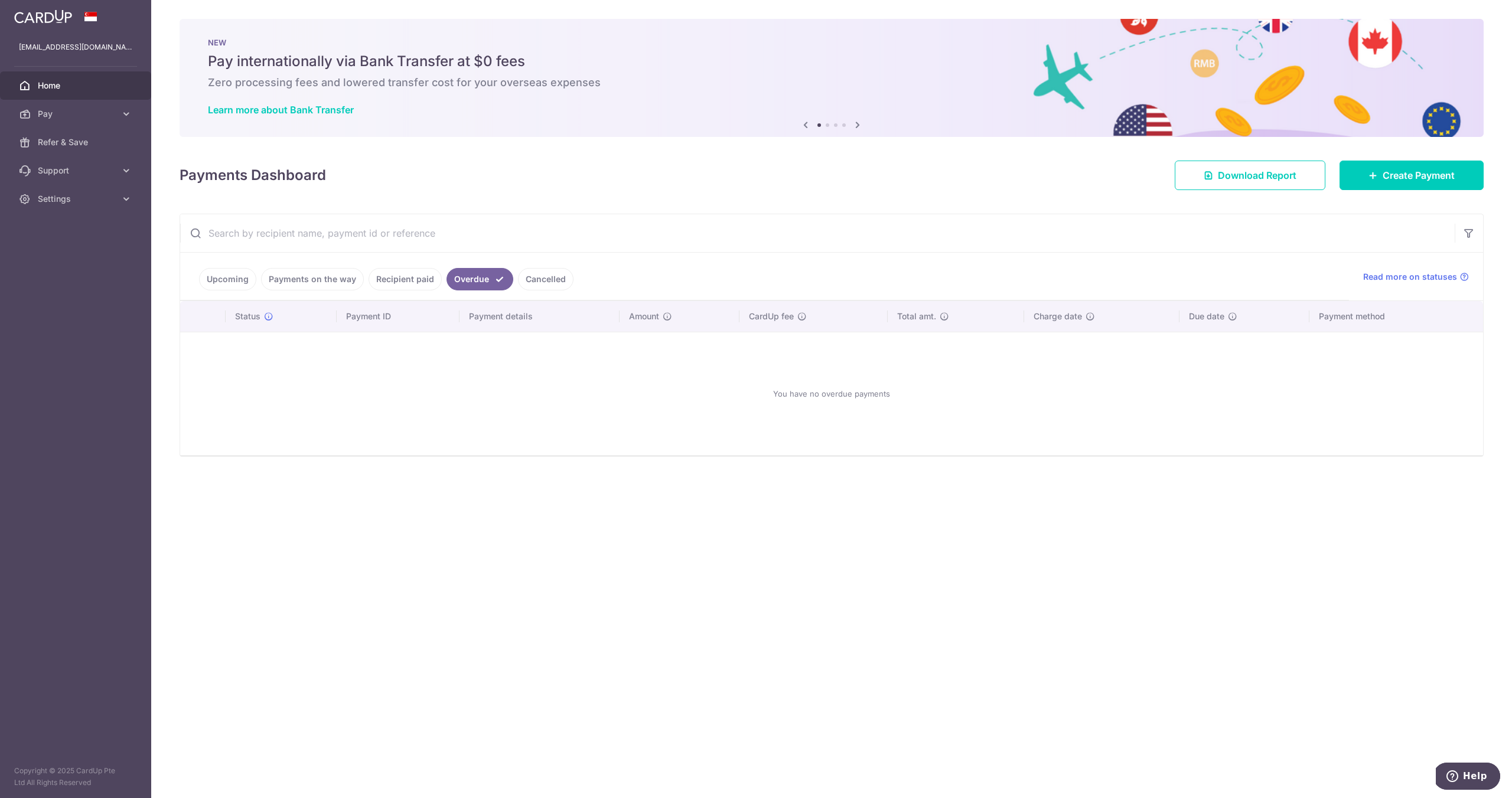
click at [539, 282] on link "Cancelled" at bounding box center [545, 279] width 56 height 23
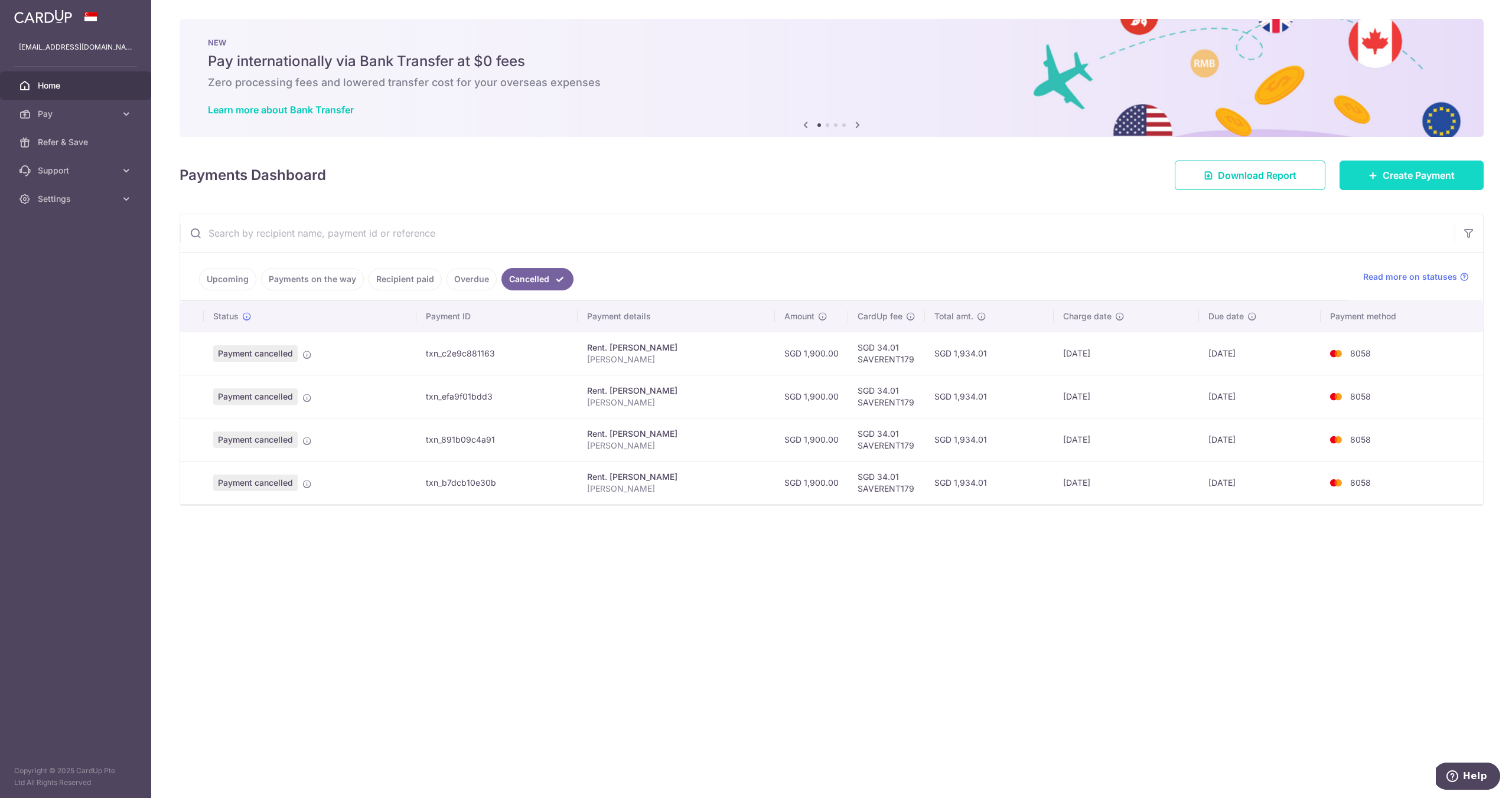
click at [1381, 180] on link "Create Payment" at bounding box center [1411, 175] width 144 height 29
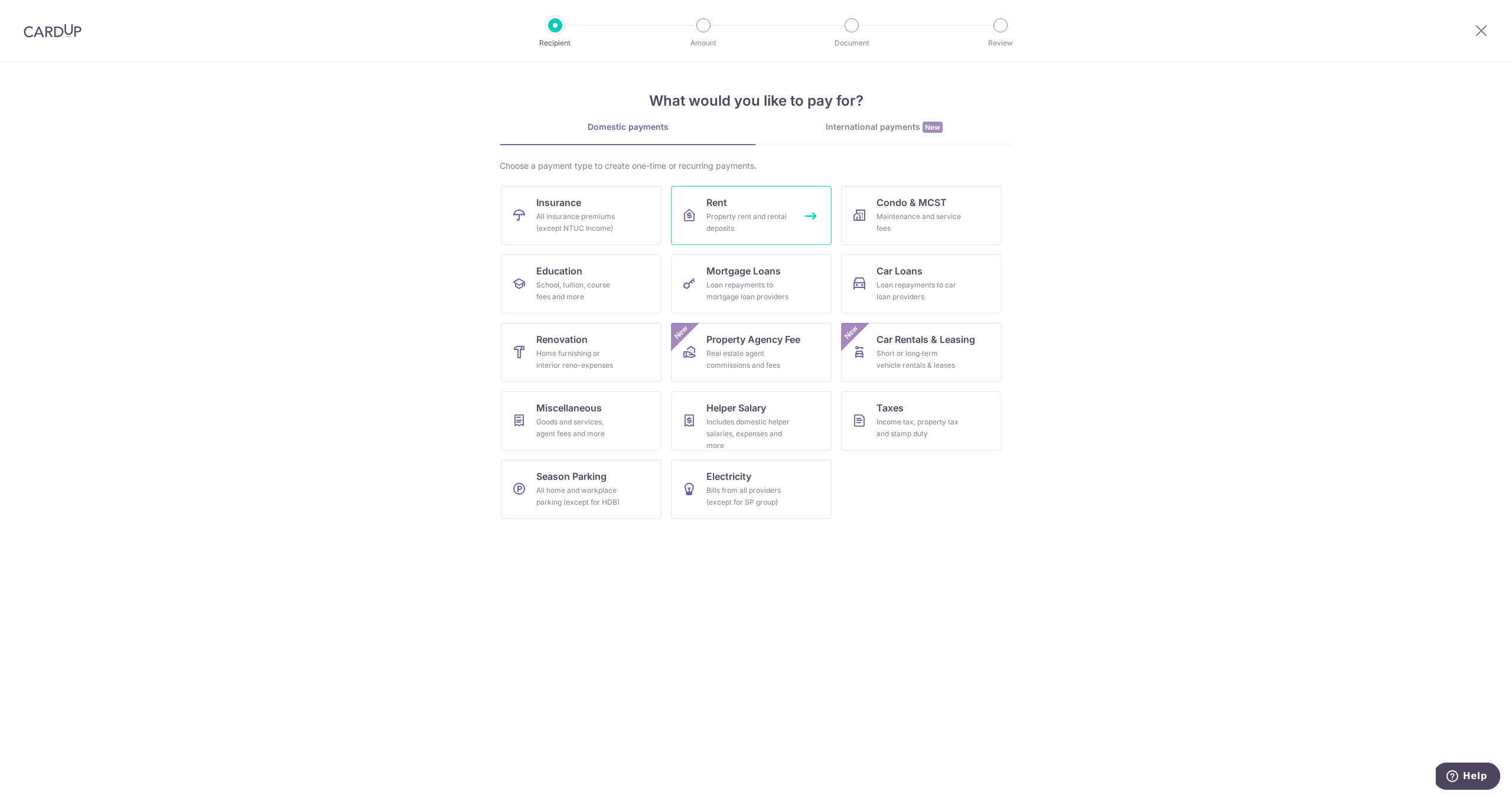
click at [740, 205] on link "Rent Property rent and rental deposits" at bounding box center [751, 216] width 161 height 59
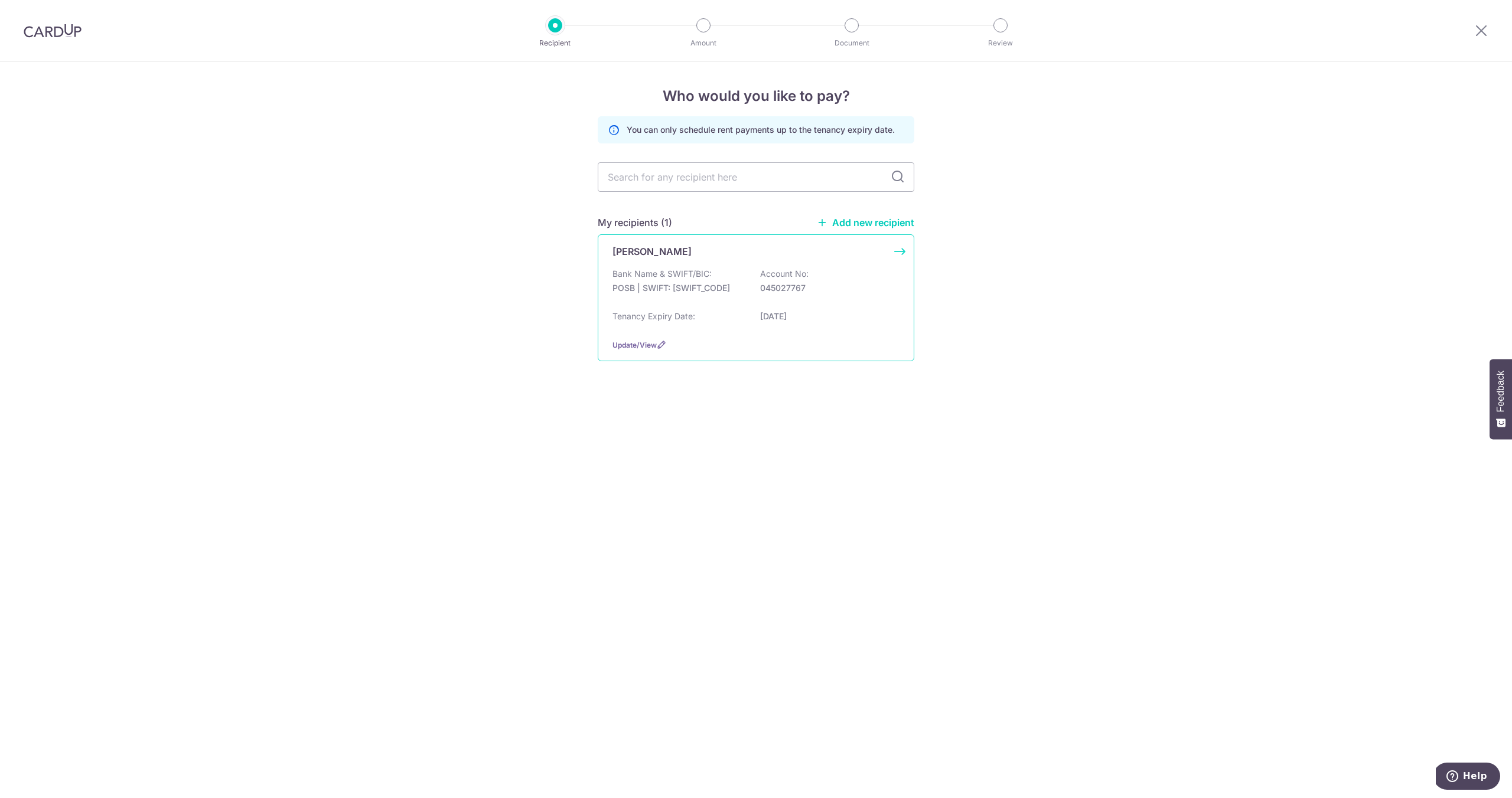
click at [710, 291] on p "POSB | SWIFT: [SWIFT_CODE]" at bounding box center [678, 288] width 133 height 12
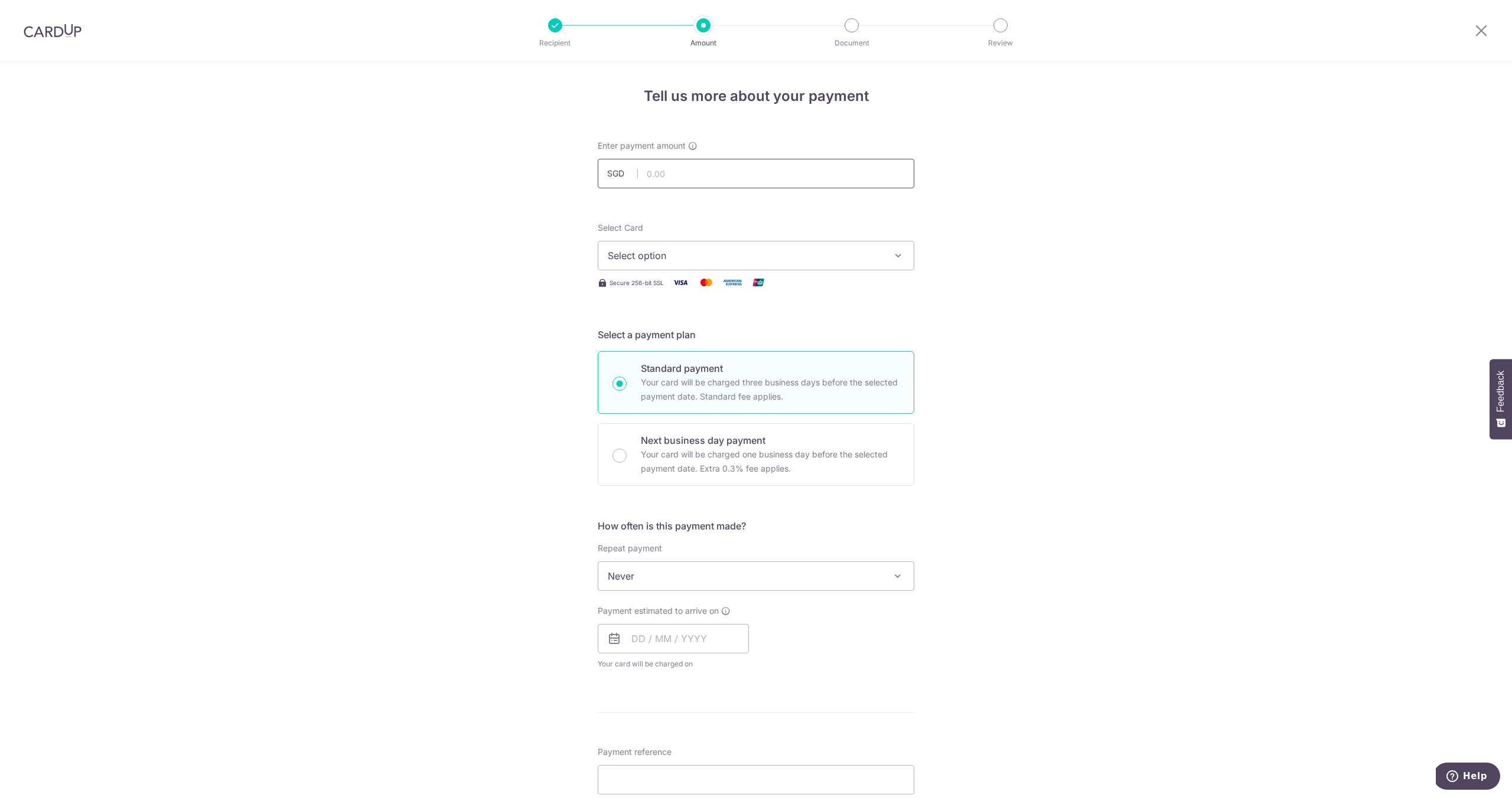
click at [699, 168] on input "text" at bounding box center [756, 173] width 316 height 29
type input "1,900.00"
click at [677, 248] on span "Select option" at bounding box center [745, 253] width 275 height 14
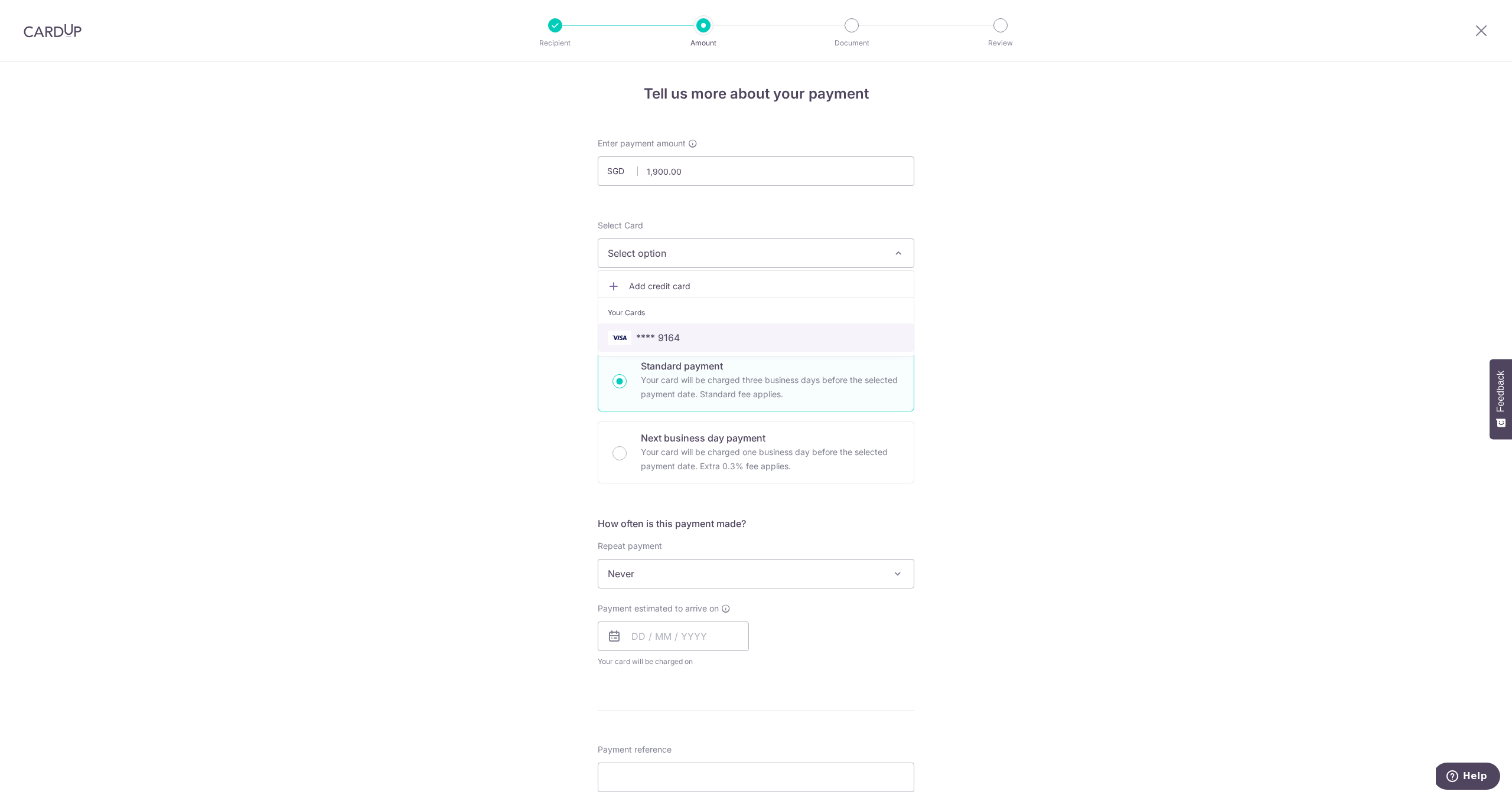
click at [673, 332] on link "**** 9164" at bounding box center [756, 338] width 315 height 28
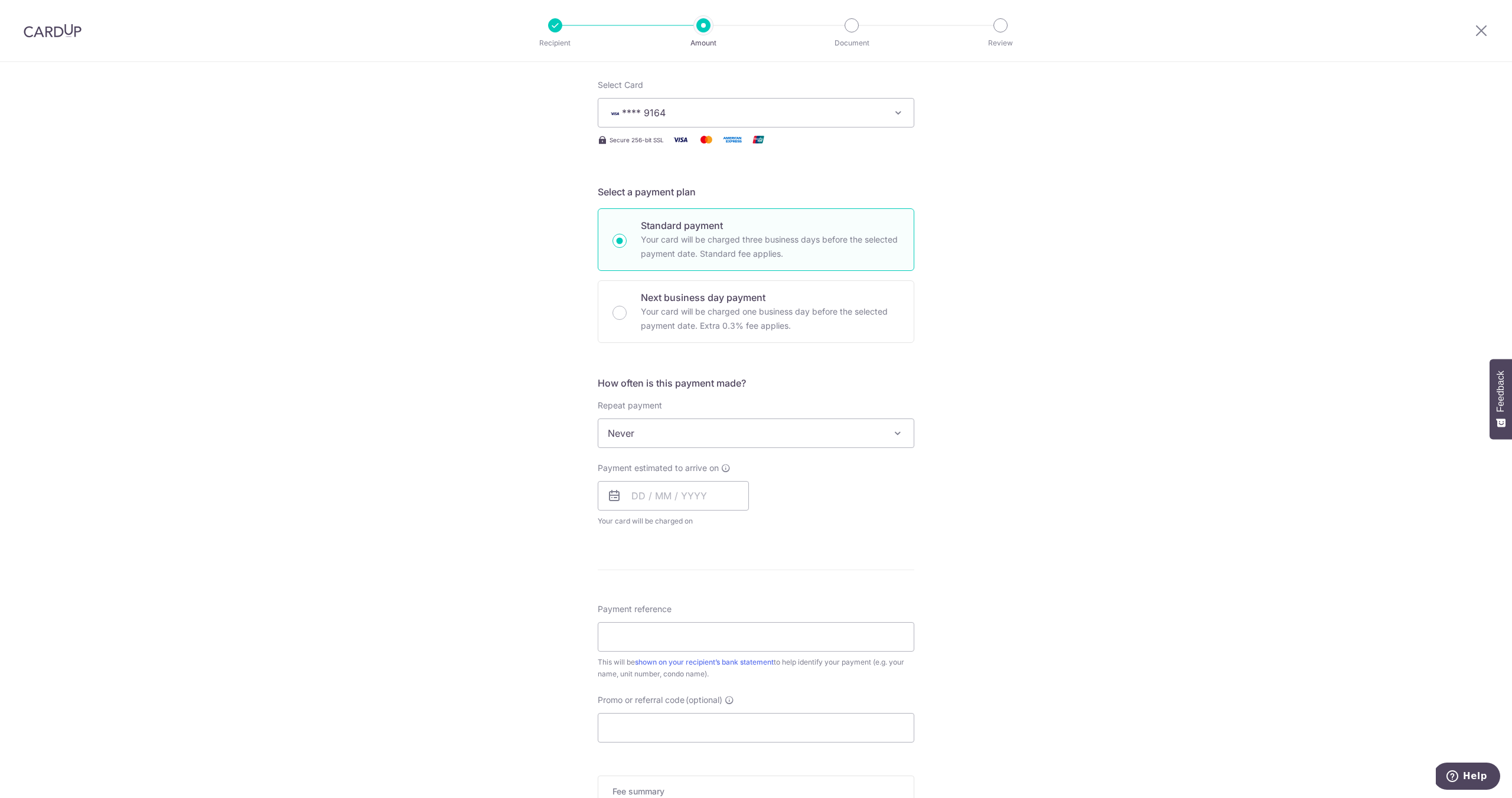
scroll to position [180, 0]
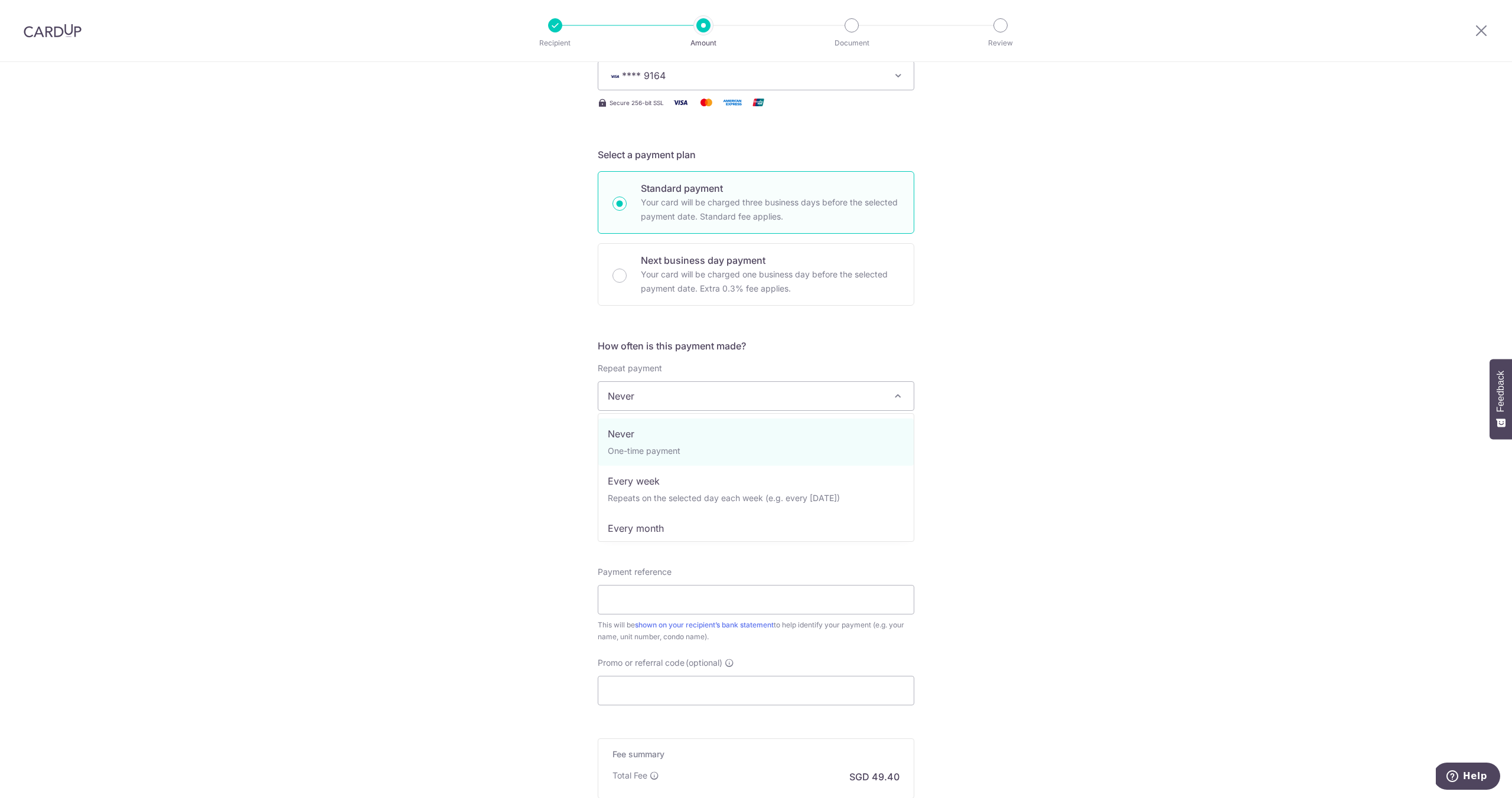
click at [703, 396] on span "Never" at bounding box center [756, 396] width 315 height 28
select select "3"
type input "15/03/2026"
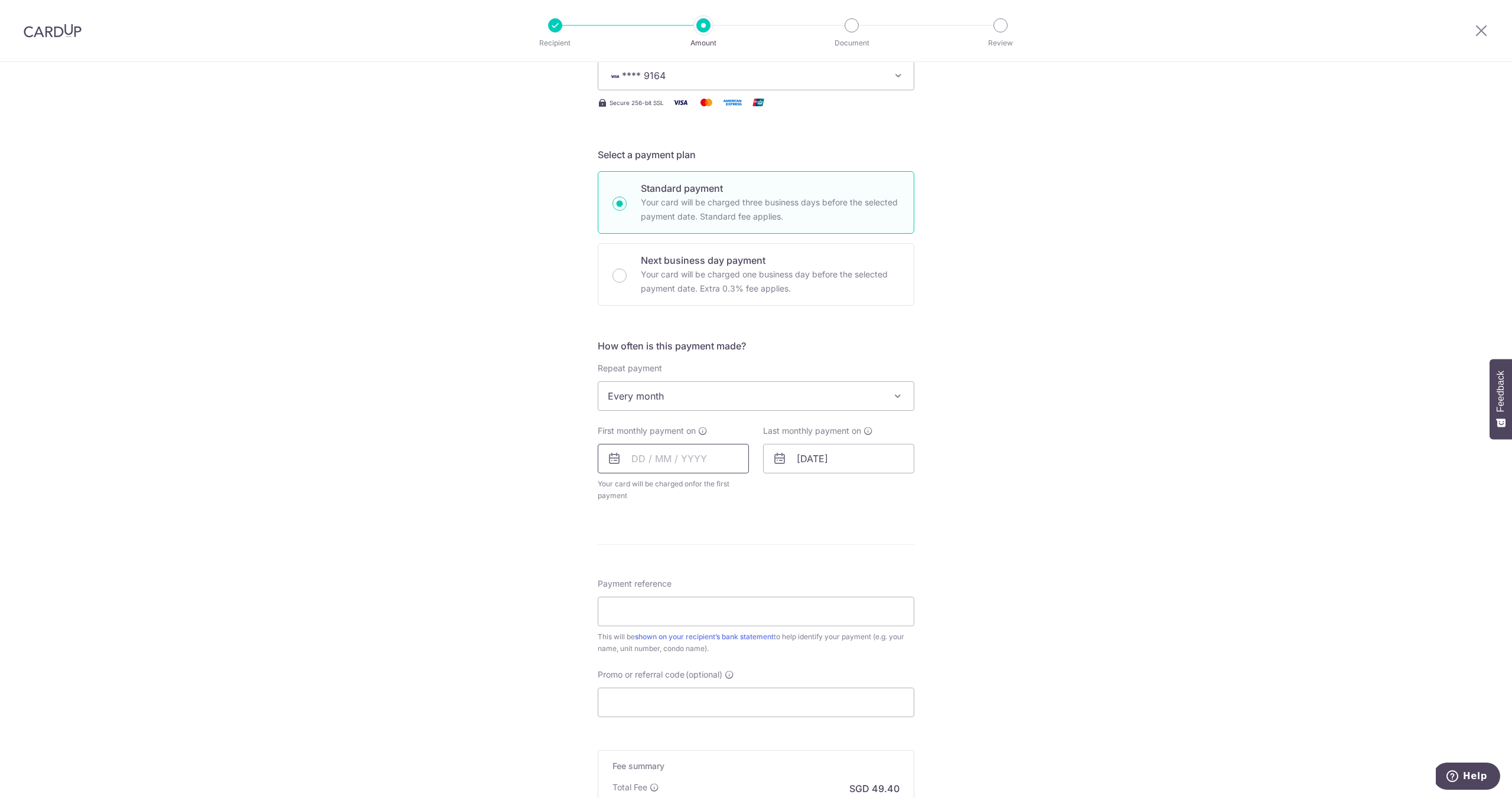
click at [660, 452] on input "text" at bounding box center [674, 459] width 151 height 29
click at [618, 595] on link "14" at bounding box center [622, 590] width 19 height 19
type input "[DATE]"
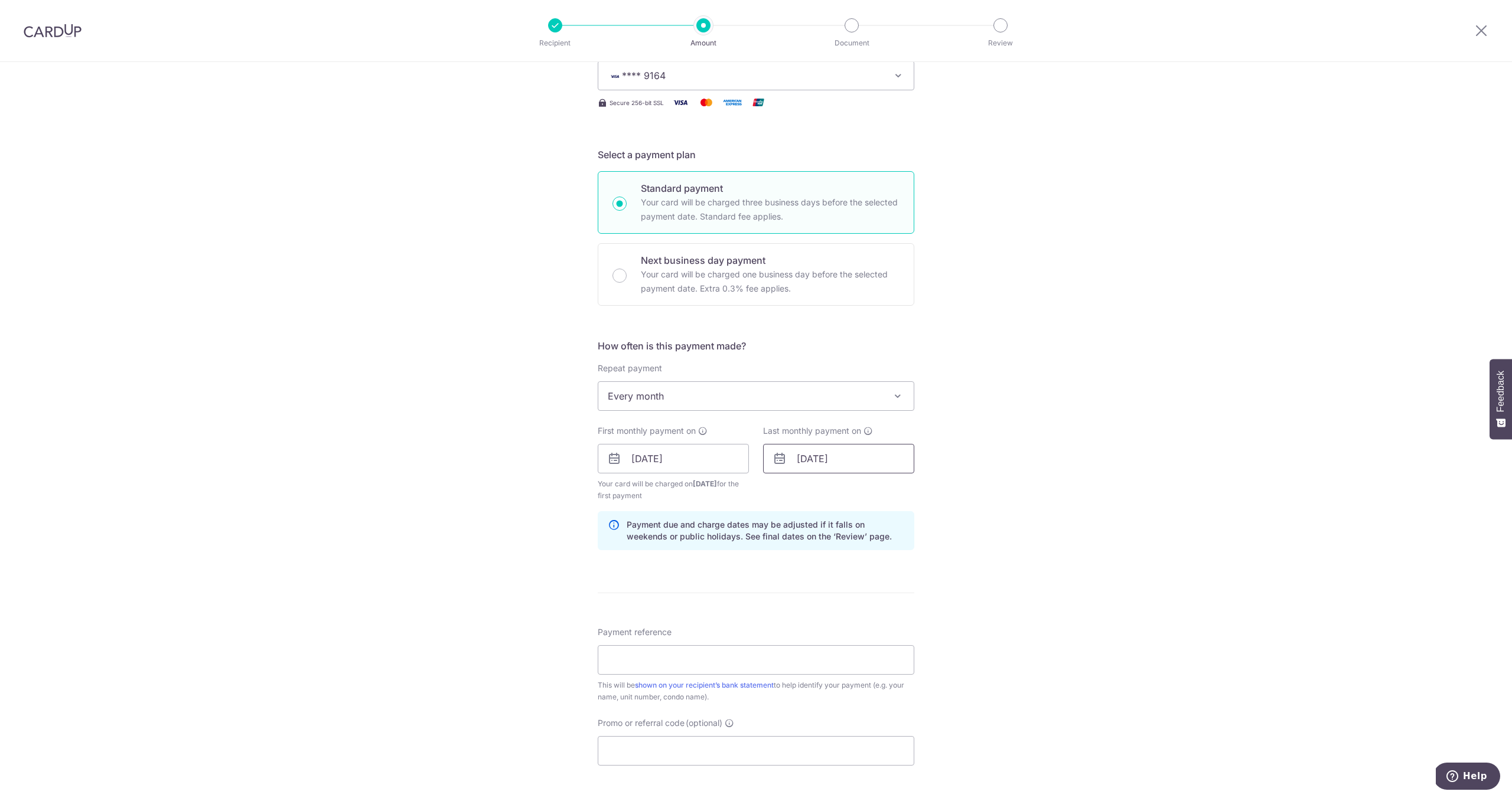
click at [854, 464] on input "15/03/2026" at bounding box center [838, 459] width 151 height 29
click at [983, 388] on div "Tell us more about your payment Enter payment amount SGD 1,900.00 1900.00 Selec…" at bounding box center [756, 446] width 1512 height 1128
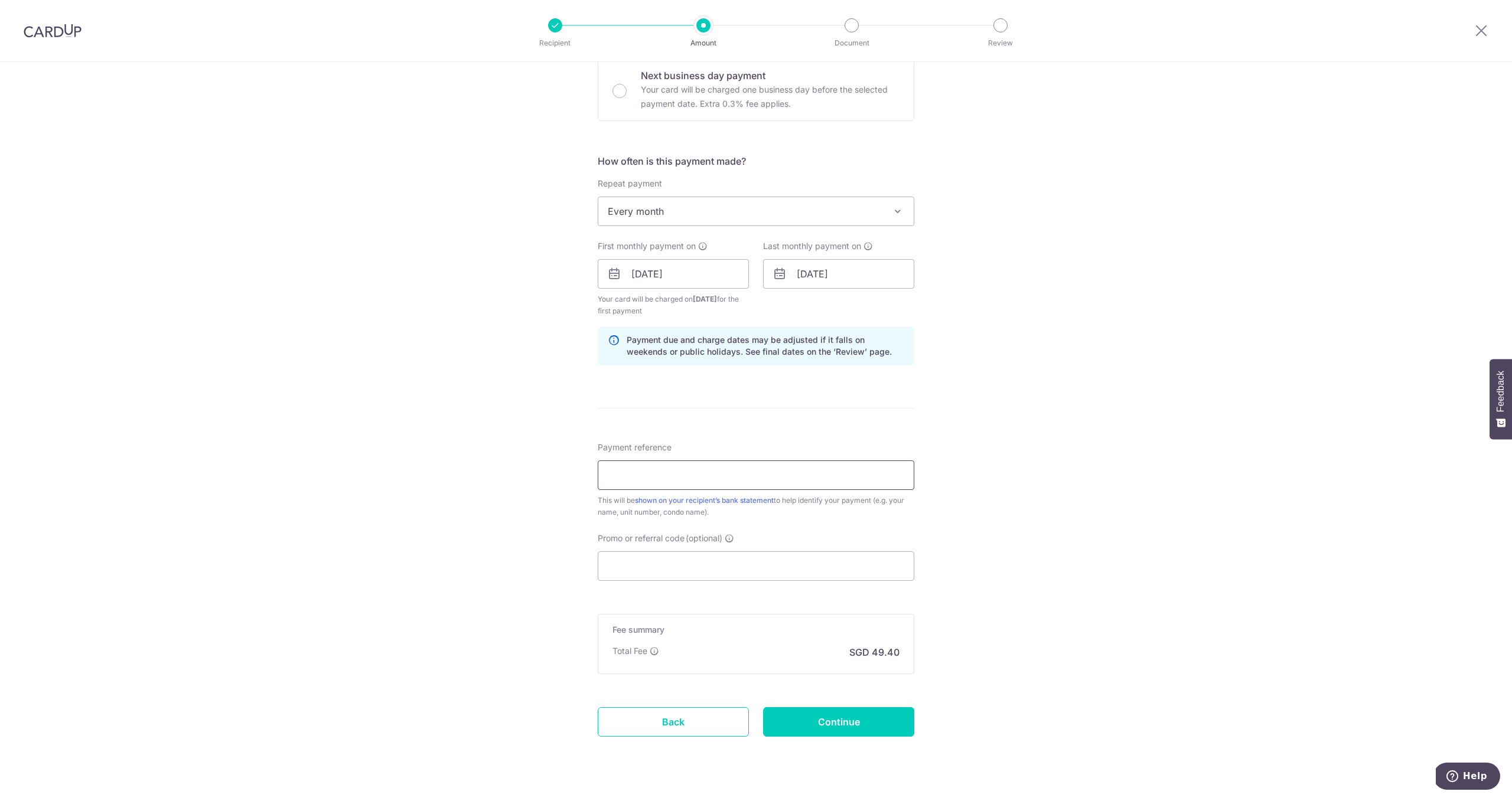
click at [662, 475] on input "Payment reference" at bounding box center [756, 475] width 316 height 29
type input "[PERSON_NAME]"
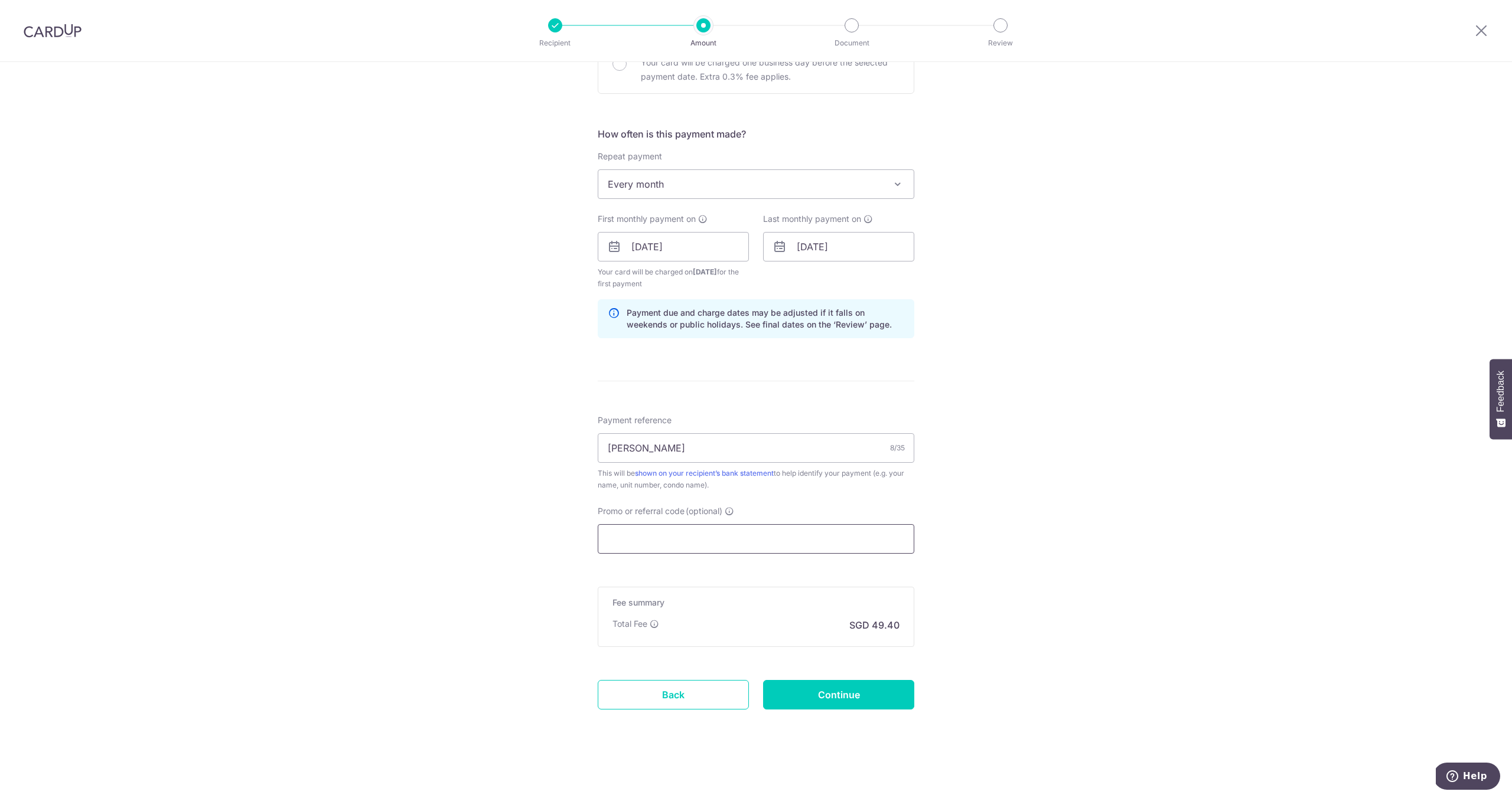
click at [677, 548] on input "Promo or referral code (optional)" at bounding box center [756, 539] width 316 height 29
click at [735, 546] on input "Promo or referral code (optional)" at bounding box center [756, 539] width 316 height 29
paste input "SAVERENT179"
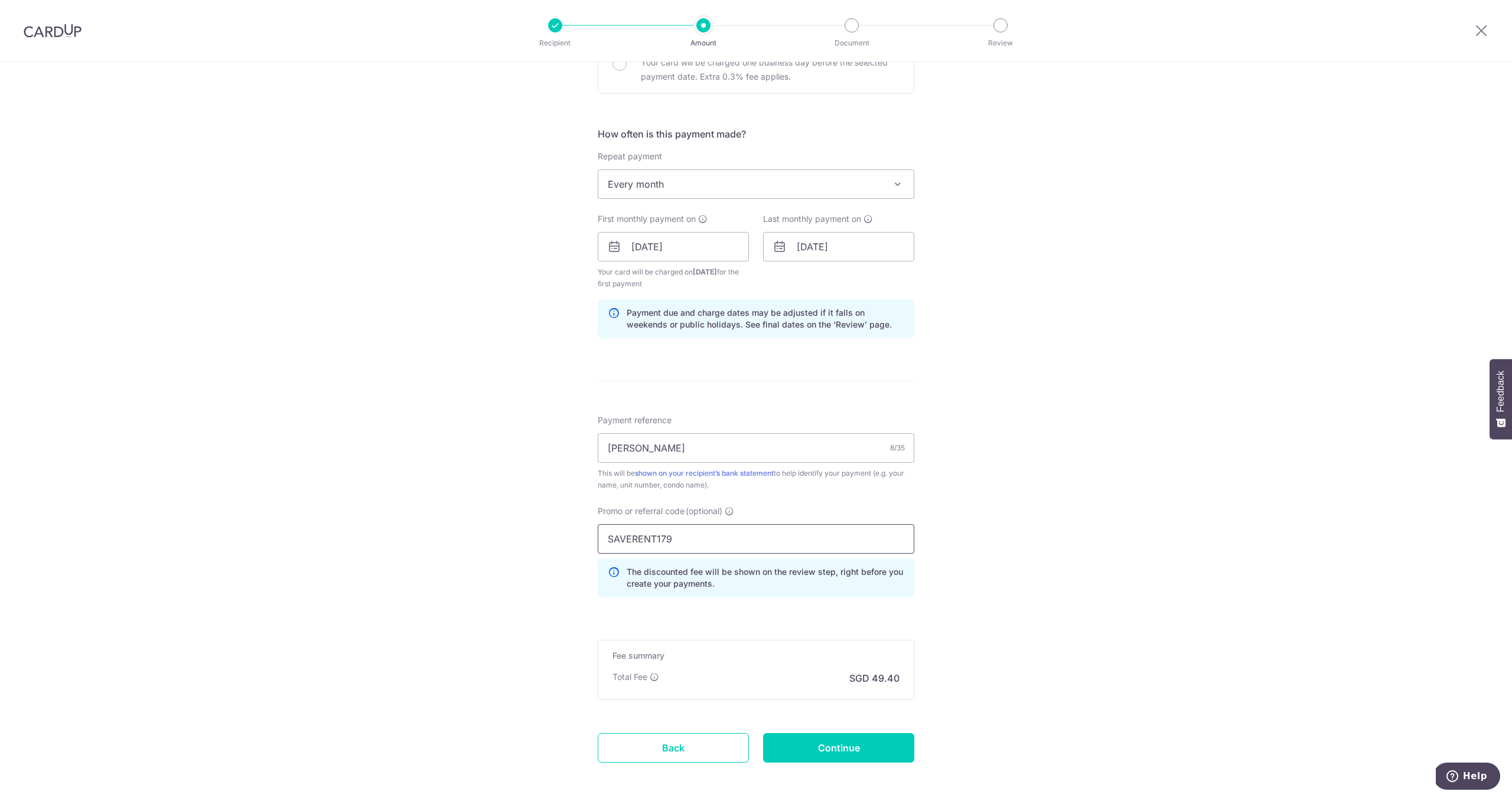
scroll to position [445, 0]
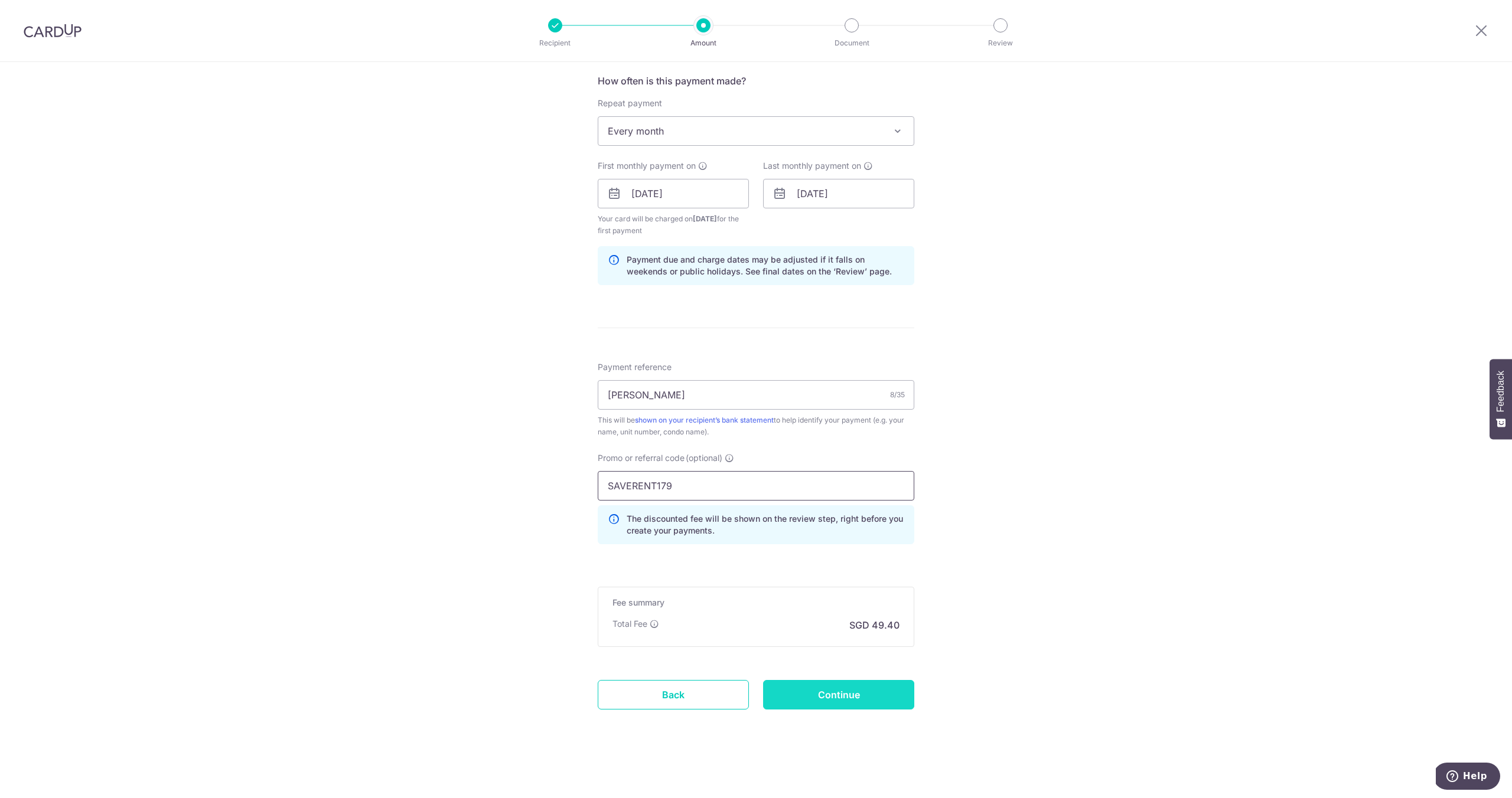
type input "SAVERENT179"
click at [804, 698] on input "Continue" at bounding box center [838, 695] width 151 height 29
type input "Create Schedule"
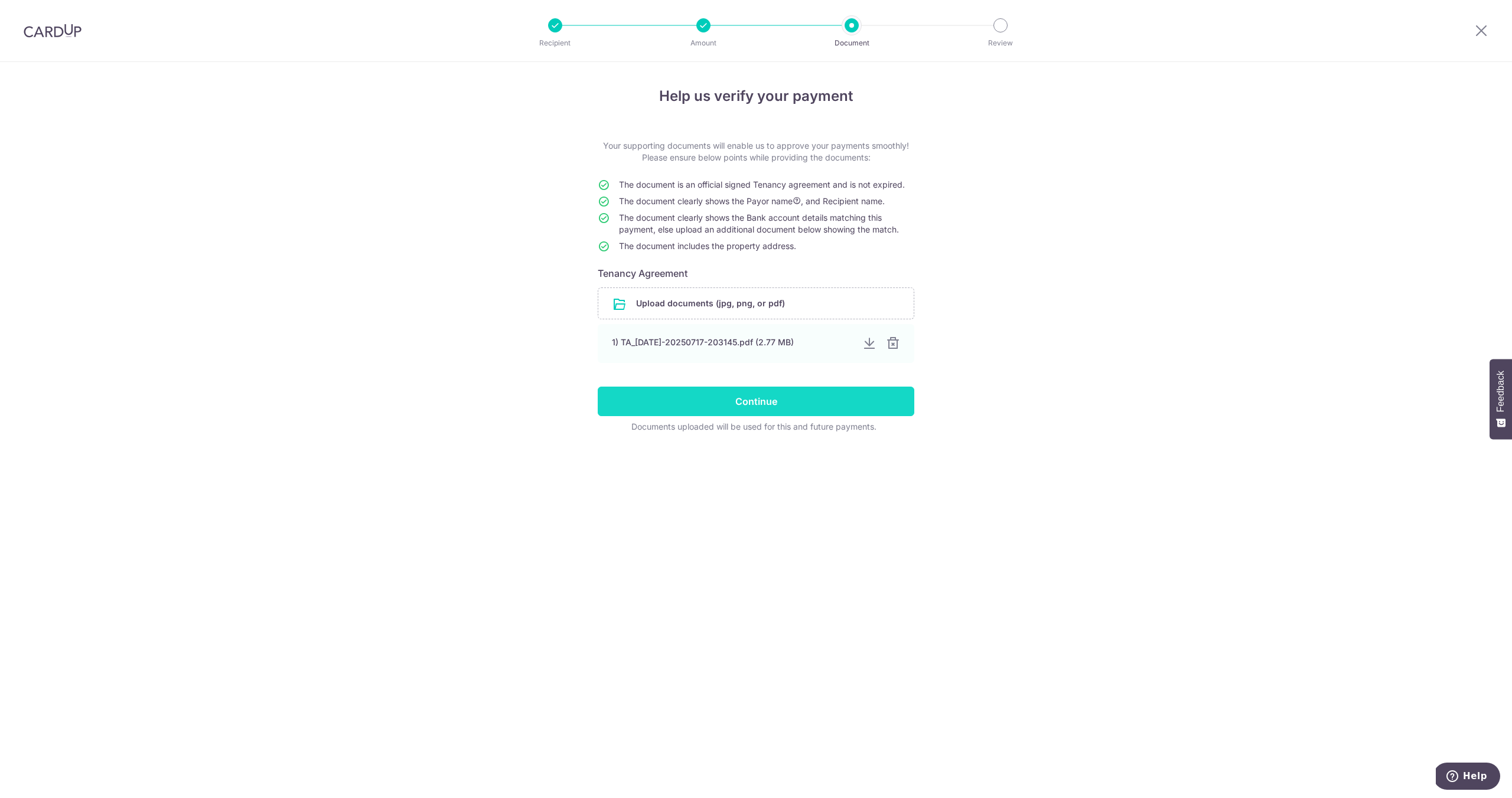
click at [742, 416] on input "Continue" at bounding box center [756, 401] width 316 height 29
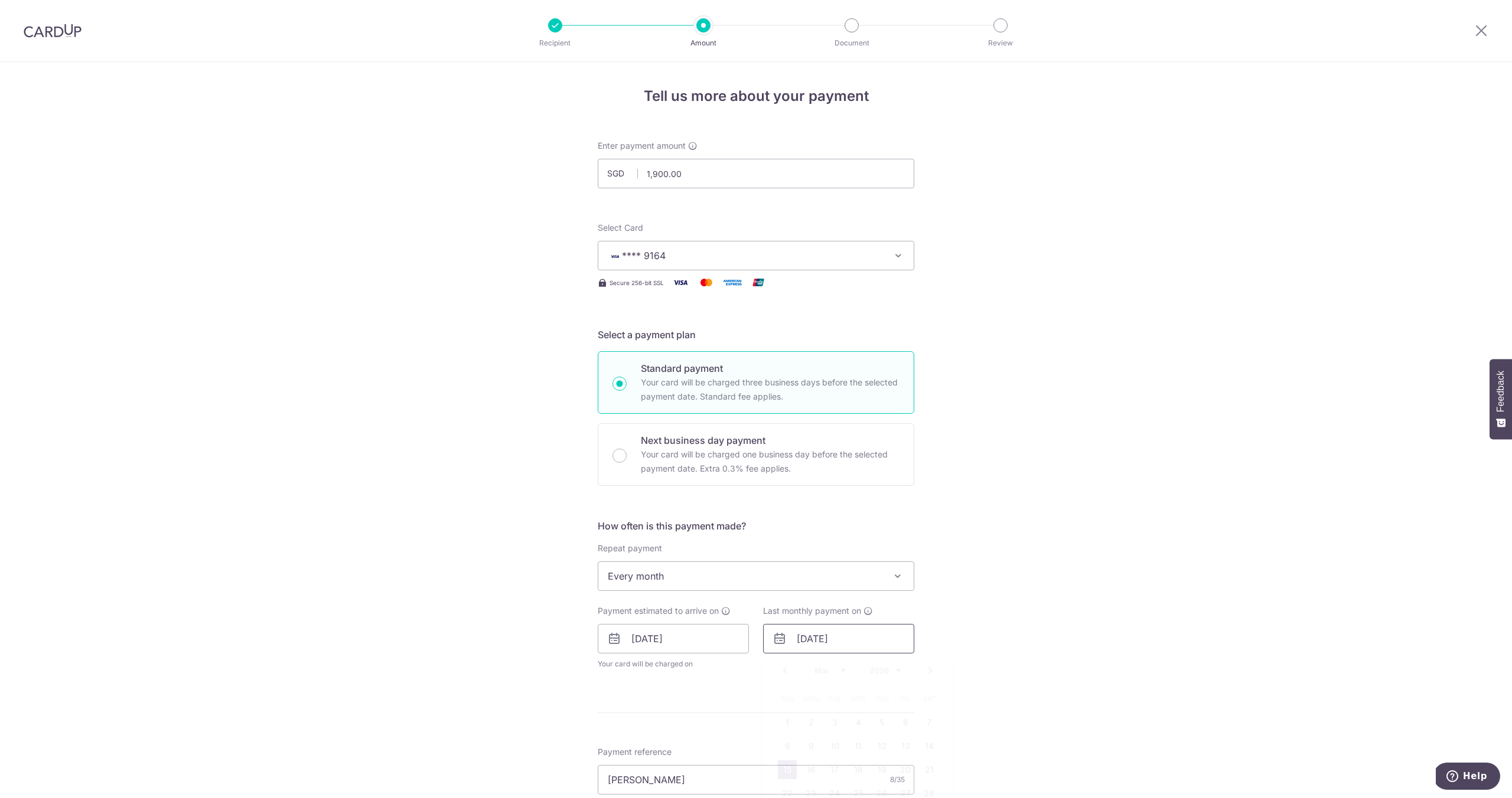
click at [801, 637] on input "15/03/2026" at bounding box center [838, 639] width 151 height 29
click at [837, 672] on select "Jan Feb Mar Apr May Jun Jul Aug Sep Oct Nov Dec" at bounding box center [830, 670] width 31 height 9
click at [879, 772] on link "15" at bounding box center [881, 770] width 19 height 19
type input "15/01/2026"
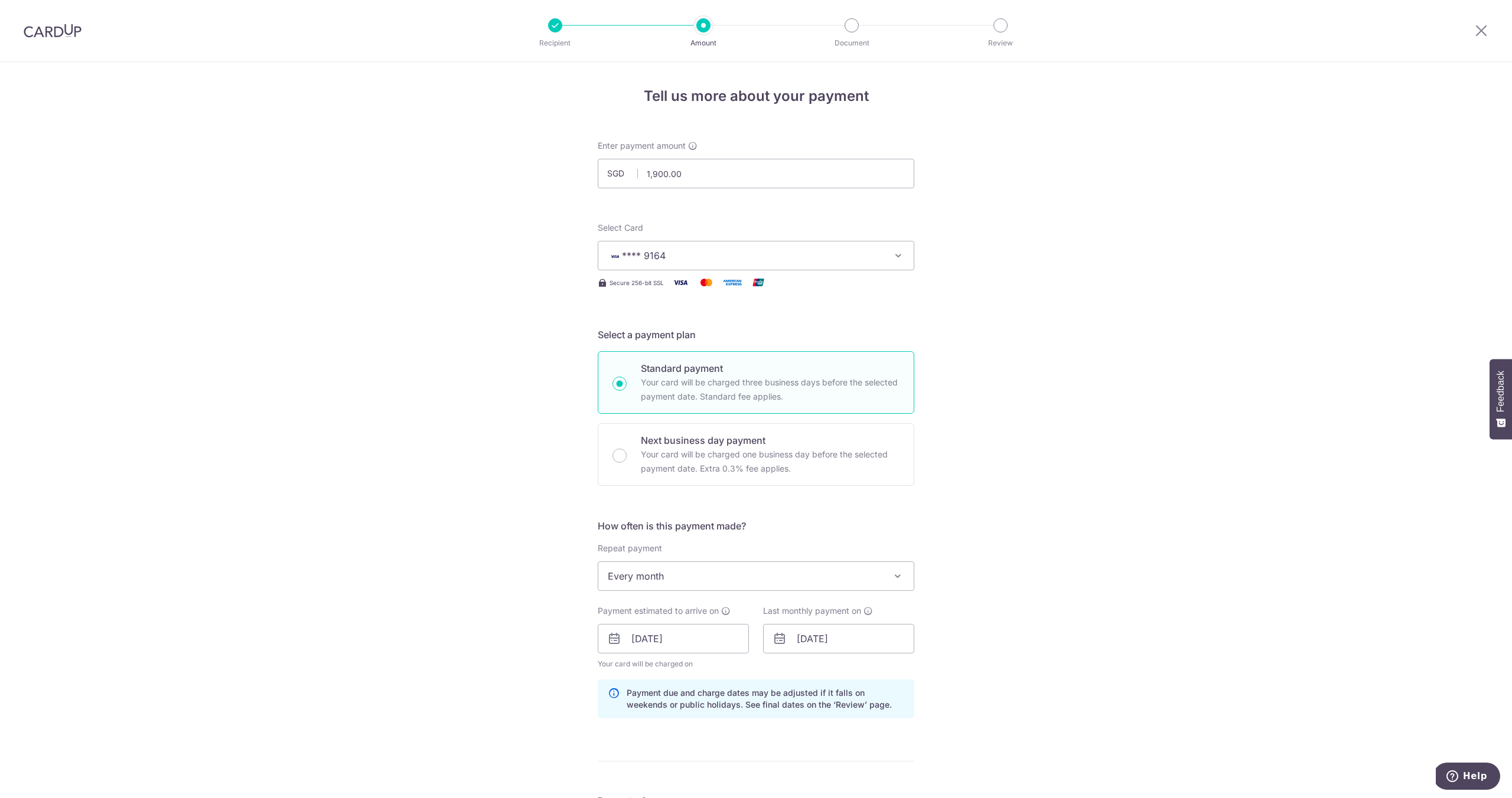
click at [947, 575] on div "Tell us more about your payment Enter payment amount SGD 1,900.00 1900.00 Selec…" at bounding box center [756, 647] width 1512 height 1170
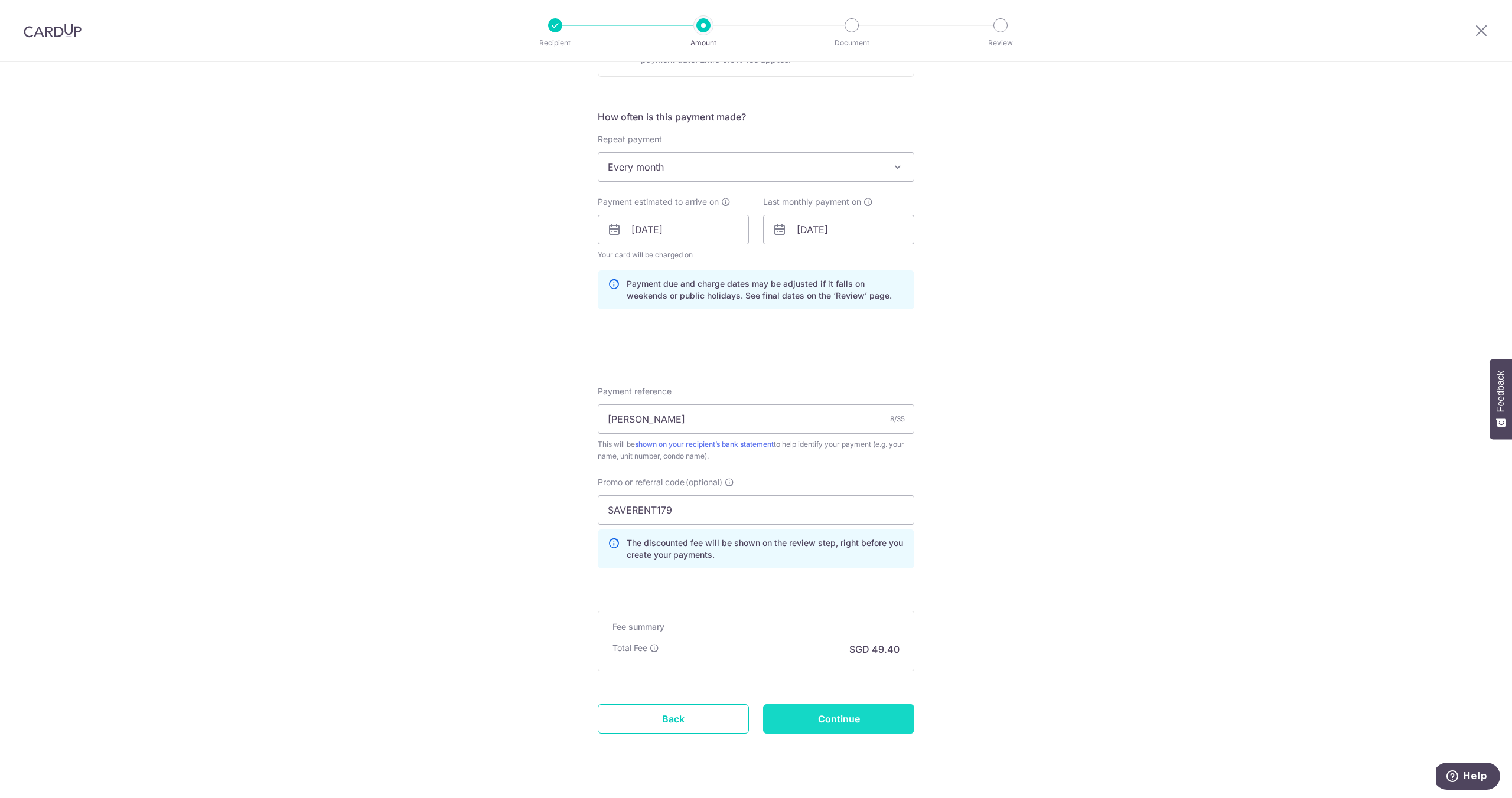
scroll to position [411, 0]
click at [830, 717] on input "Continue" at bounding box center [838, 717] width 151 height 29
type input "Update Schedule"
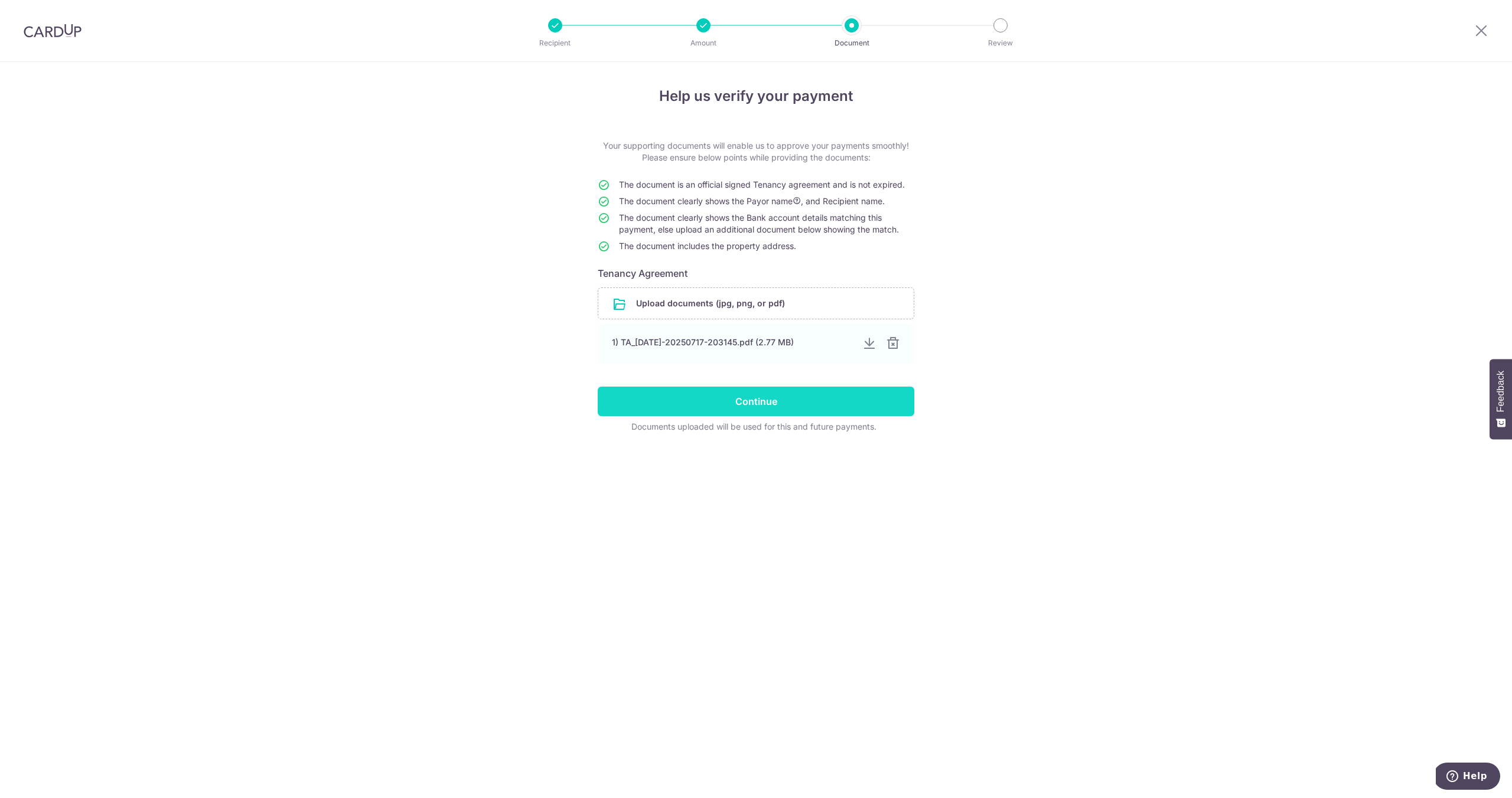
click at [788, 404] on input "Continue" at bounding box center [756, 401] width 316 height 29
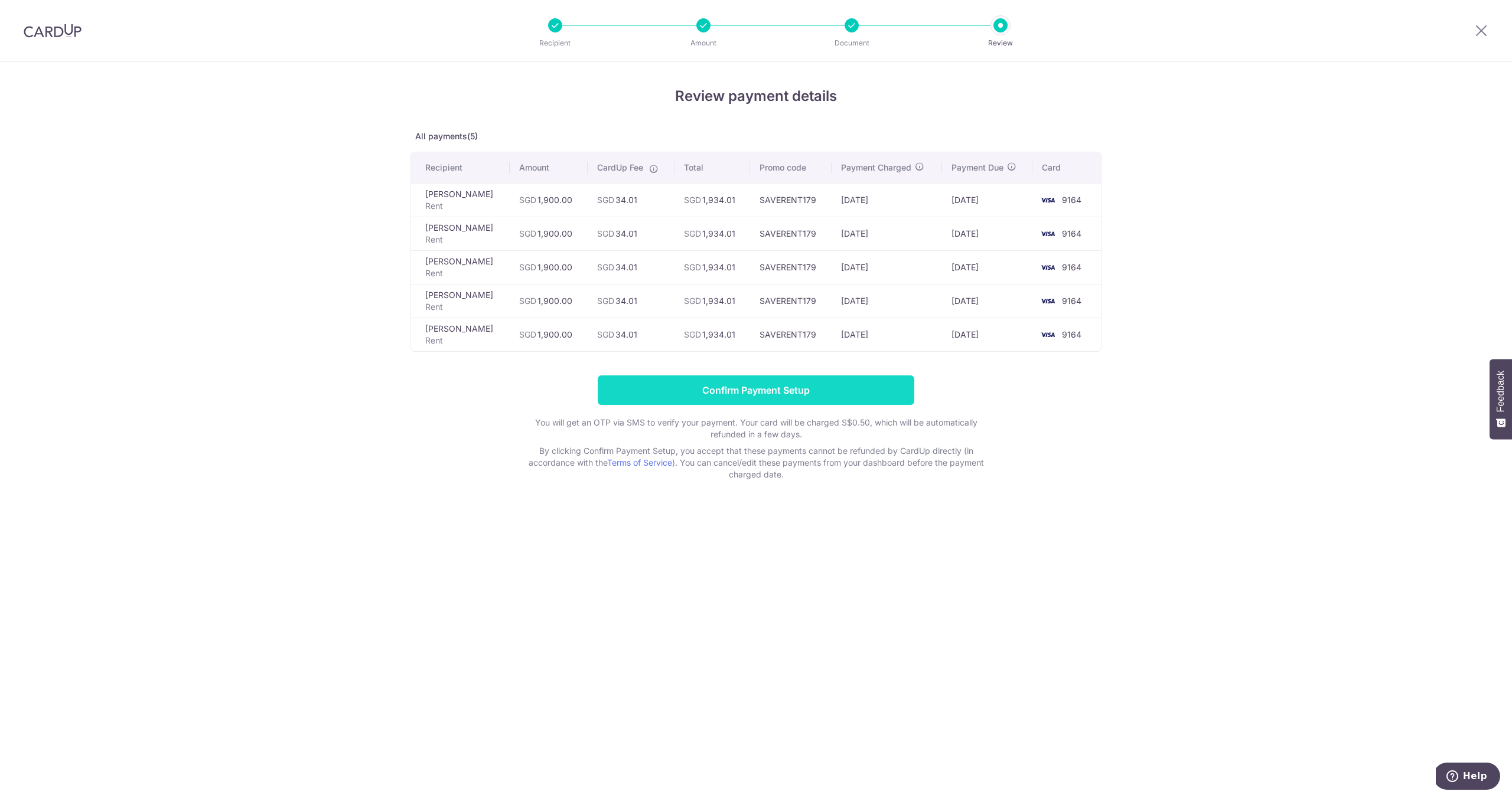
click at [779, 388] on input "Confirm Payment Setup" at bounding box center [756, 390] width 316 height 29
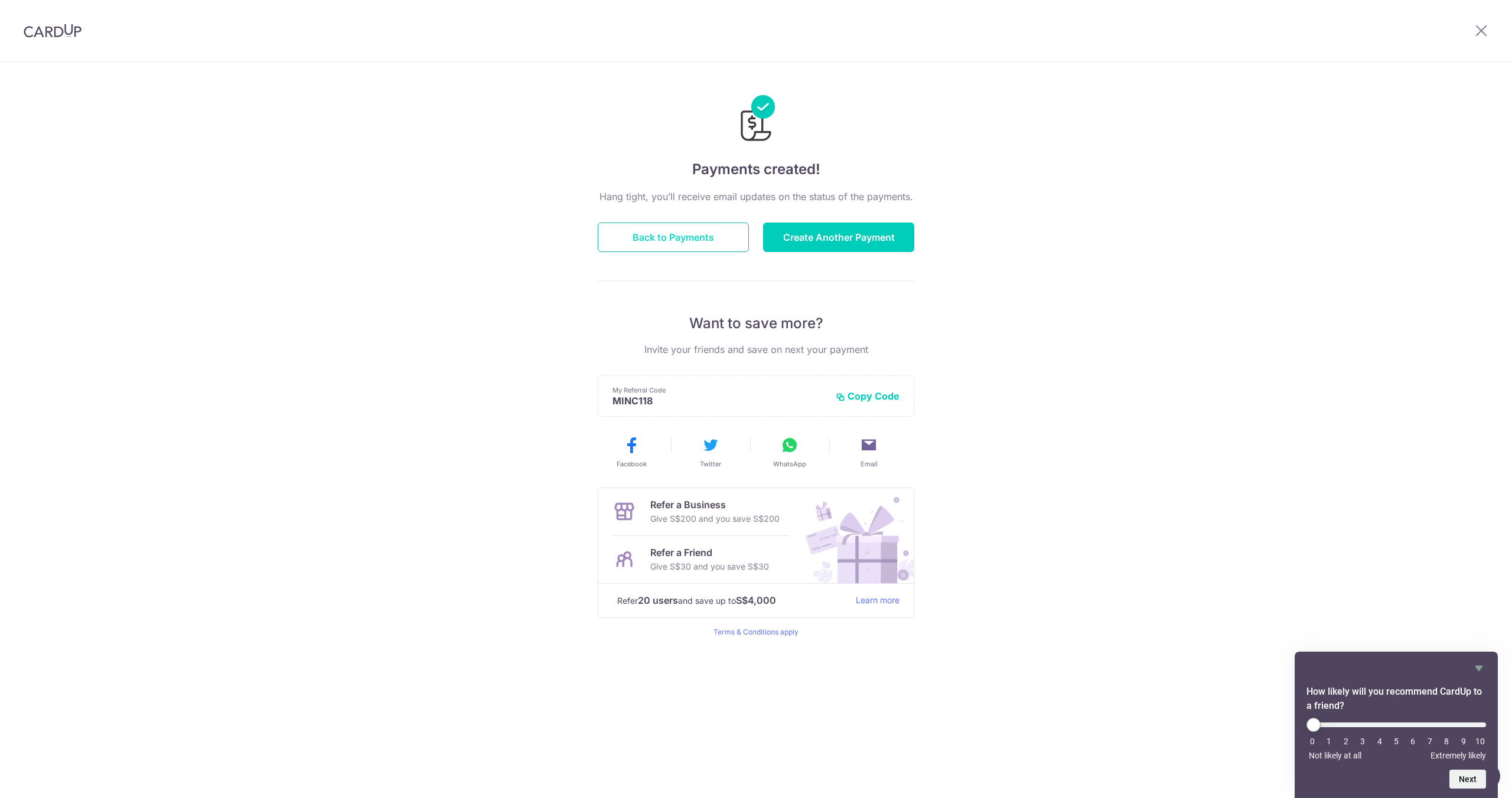
click at [682, 230] on button "Back to Payments" at bounding box center [674, 238] width 151 height 29
